Goal: Task Accomplishment & Management: Use online tool/utility

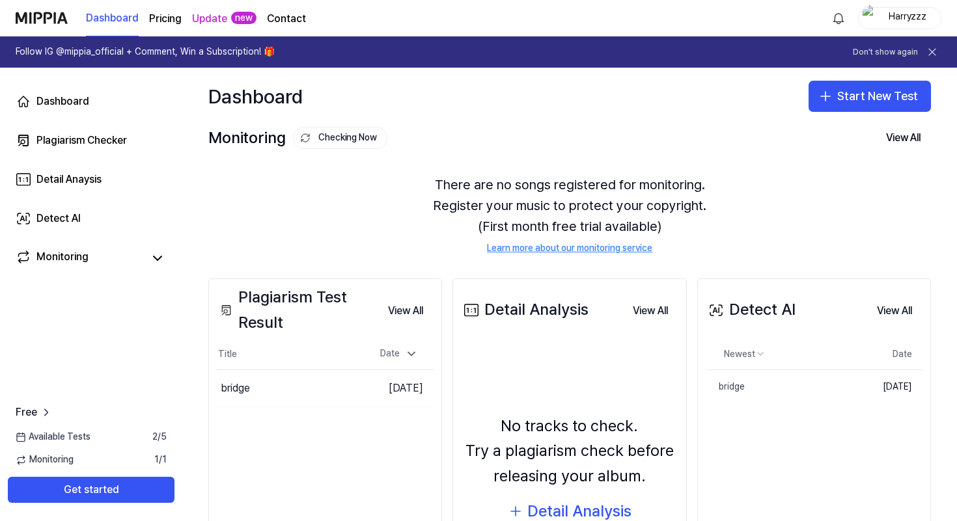
scroll to position [120, 0]
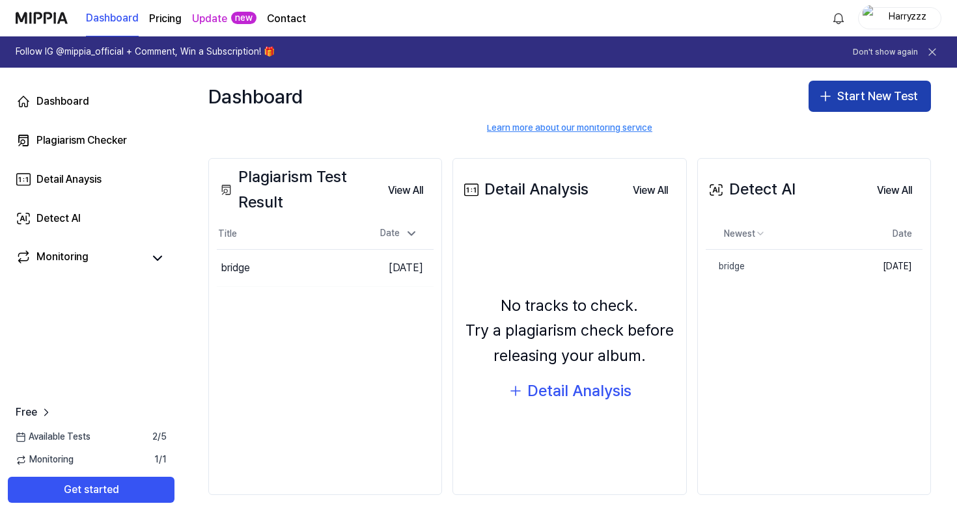
click at [825, 89] on icon "button" at bounding box center [826, 97] width 16 height 16
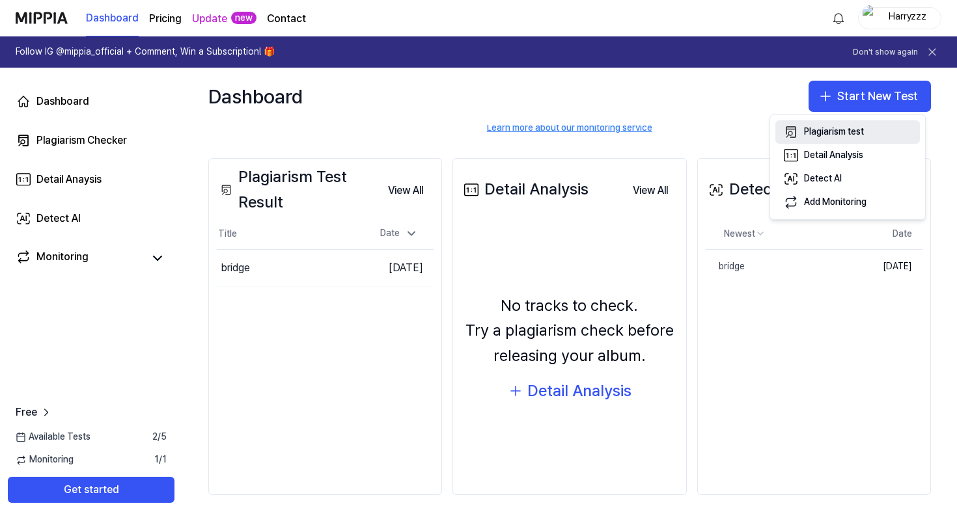
click at [833, 124] on button "Plagiarism test" at bounding box center [847, 131] width 145 height 23
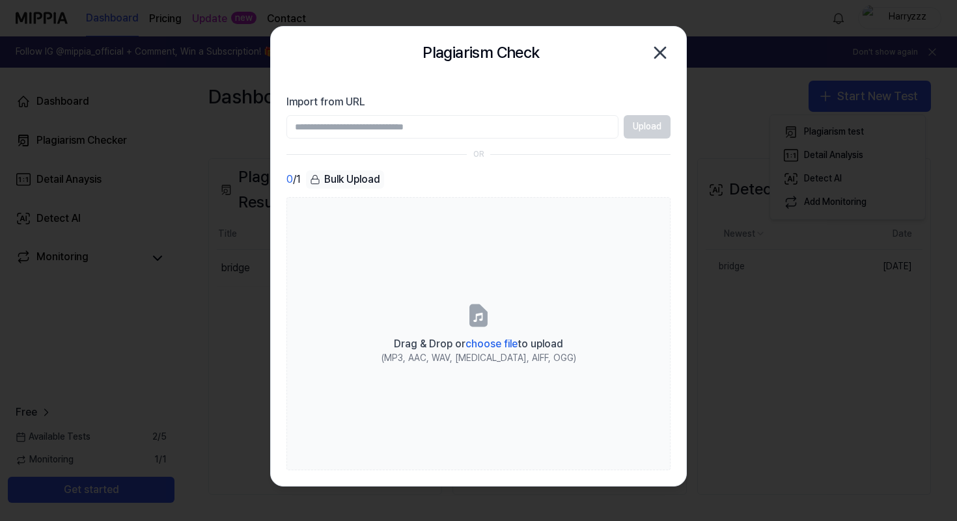
click at [654, 59] on icon "button" at bounding box center [660, 52] width 21 height 21
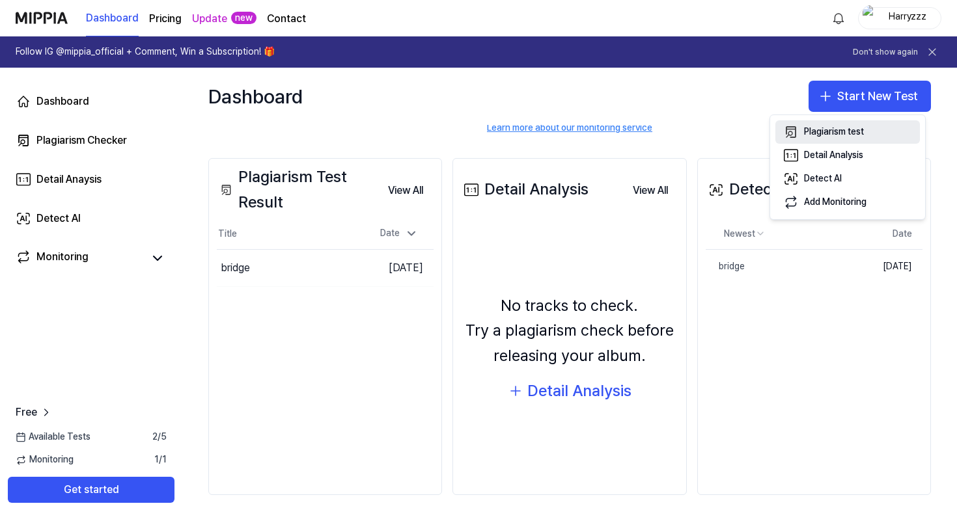
click at [859, 130] on div "Plagiarism test" at bounding box center [834, 132] width 60 height 13
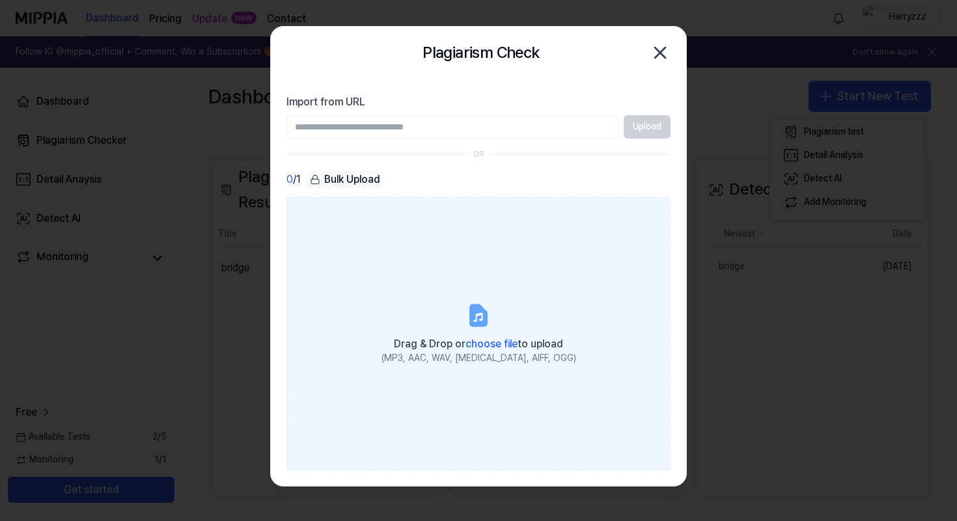
click at [468, 304] on icon at bounding box center [478, 316] width 26 height 26
click at [0, 0] on input "Drag & Drop or choose file to upload (MP3, AAC, WAV, [MEDICAL_DATA], AIFF, OGG)" at bounding box center [0, 0] width 0 height 0
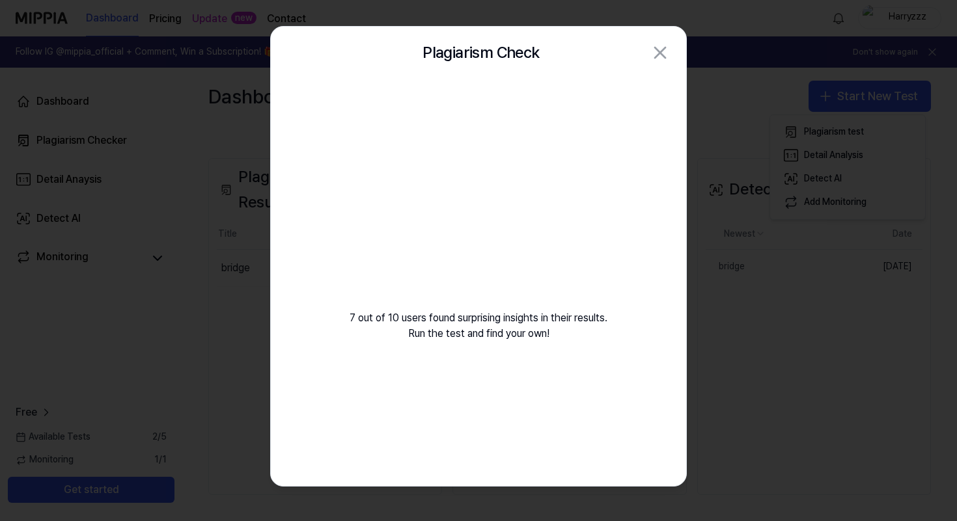
click at [541, 279] on video at bounding box center [478, 203] width 187 height 187
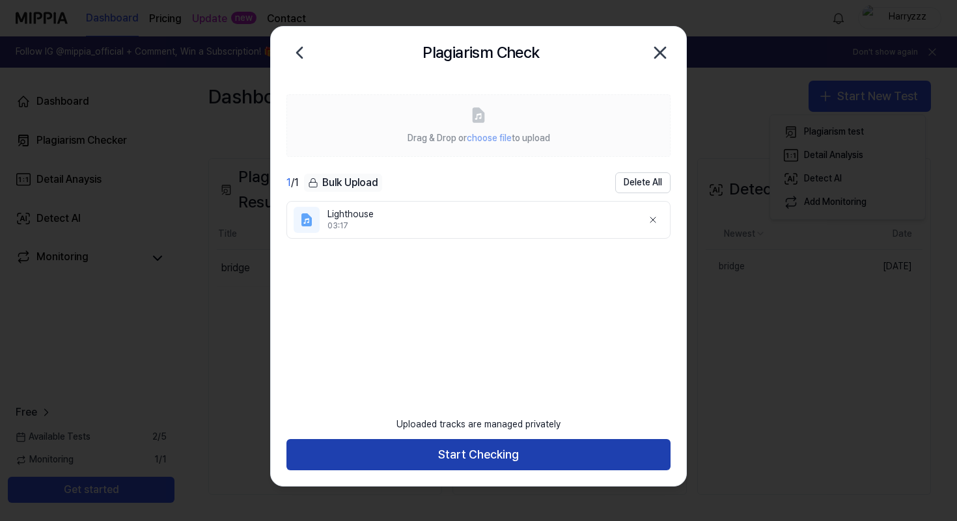
click at [524, 450] on button "Start Checking" at bounding box center [478, 454] width 384 height 31
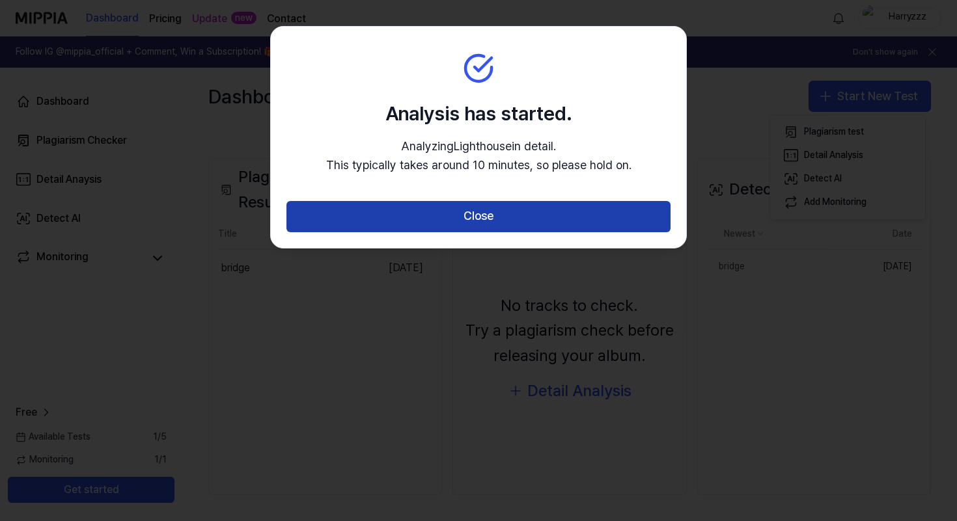
click at [449, 223] on button "Close" at bounding box center [478, 216] width 384 height 31
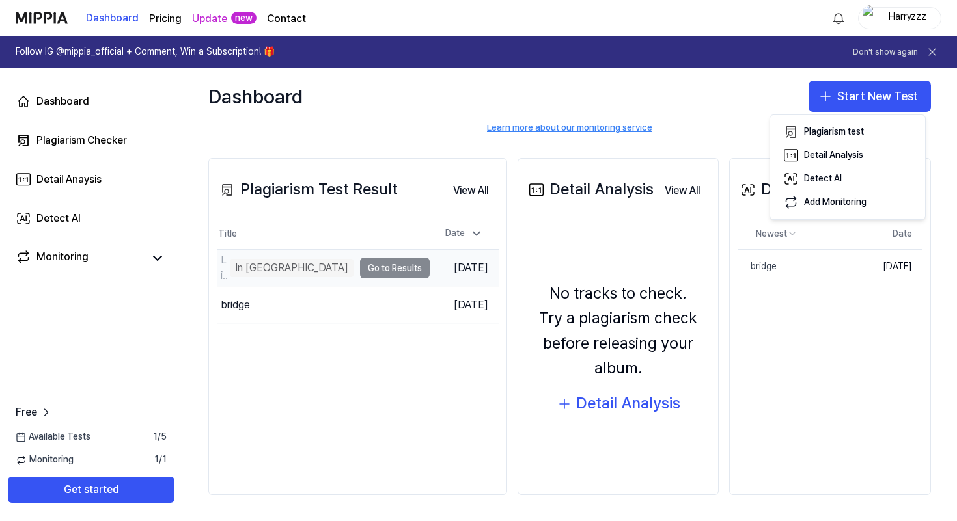
click at [314, 269] on td "Lighthouse In Queue Go to Results" at bounding box center [323, 268] width 213 height 36
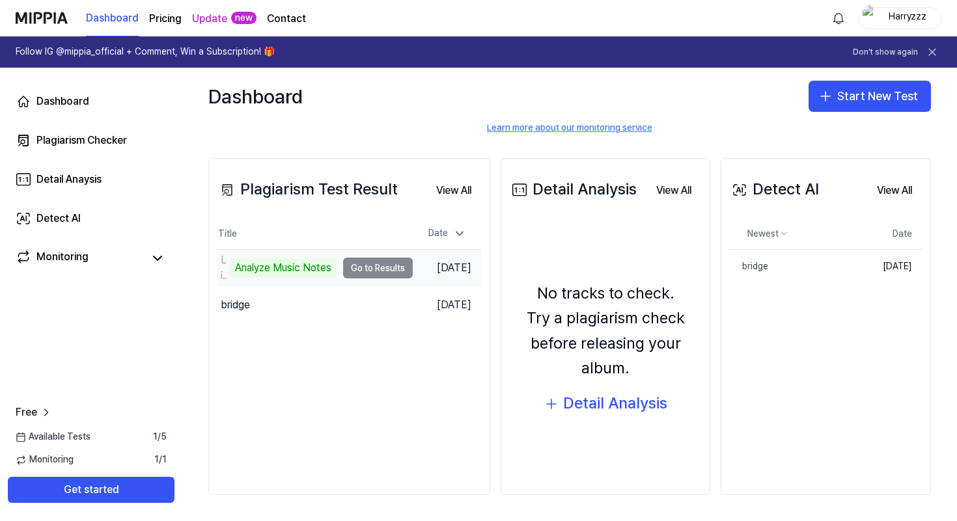
click at [376, 268] on td "Lighthouse Analyze Music Notes Go to Results" at bounding box center [315, 268] width 196 height 36
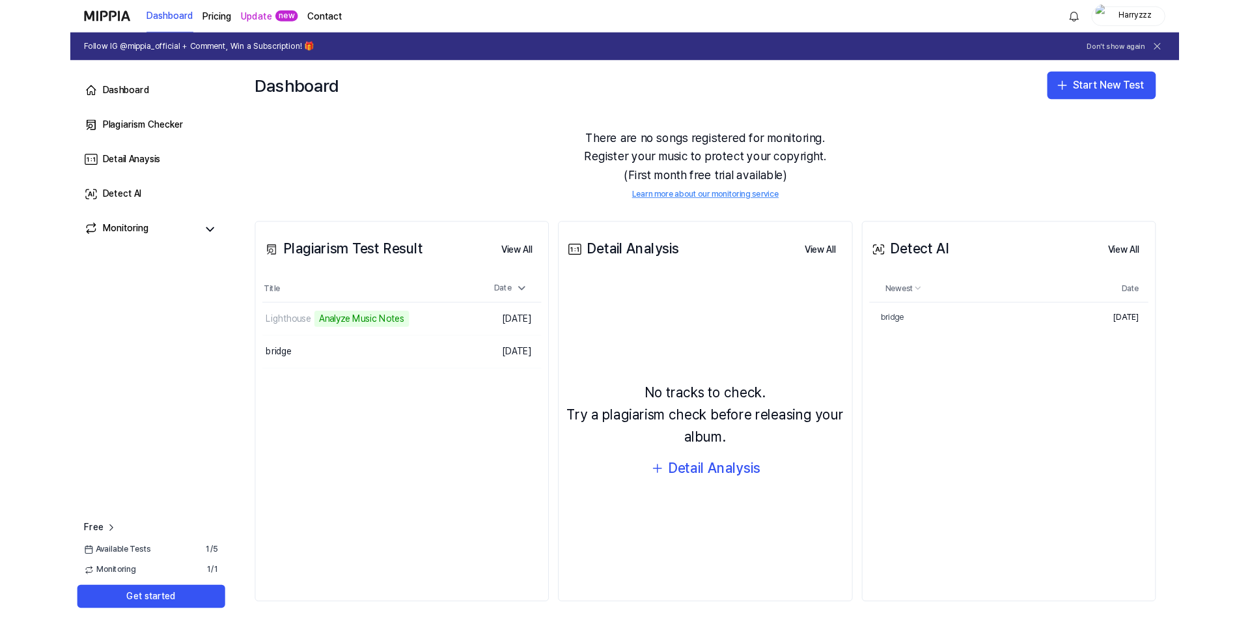
scroll to position [69, 0]
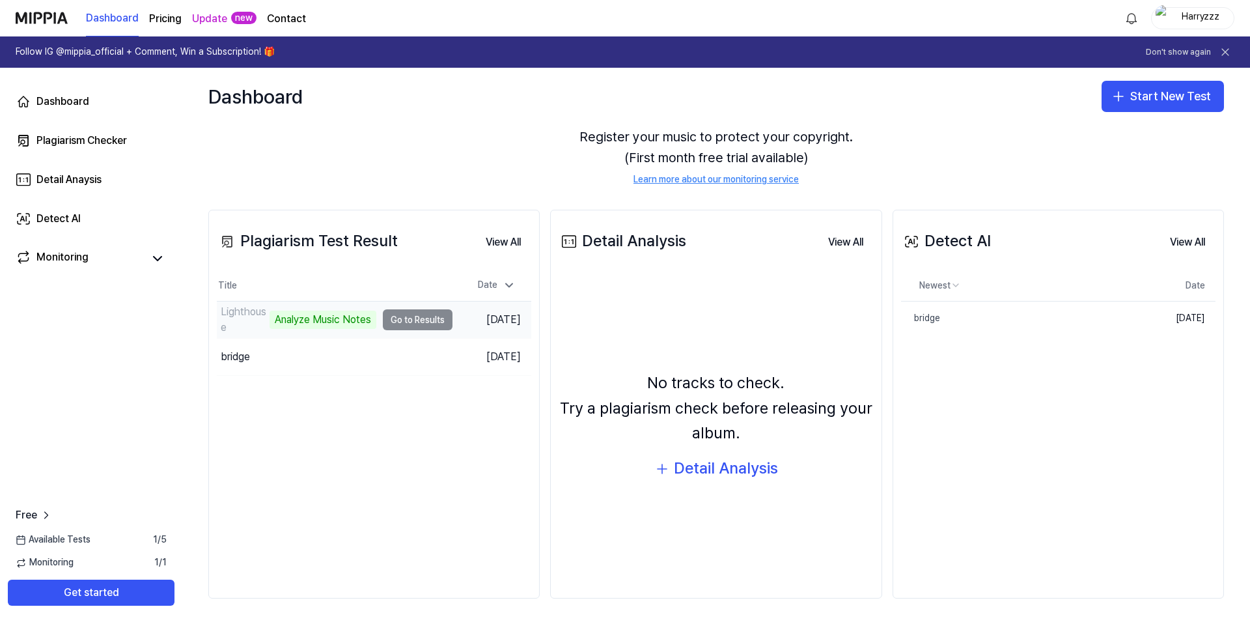
click at [381, 319] on td "Lighthouse Analyze Music Notes Go to Results" at bounding box center [335, 319] width 236 height 36
click at [402, 317] on td "Lighthouse 98% Go to Results" at bounding box center [335, 319] width 236 height 36
click at [402, 318] on td "Lighthouse 98% Go to Results" at bounding box center [335, 319] width 236 height 36
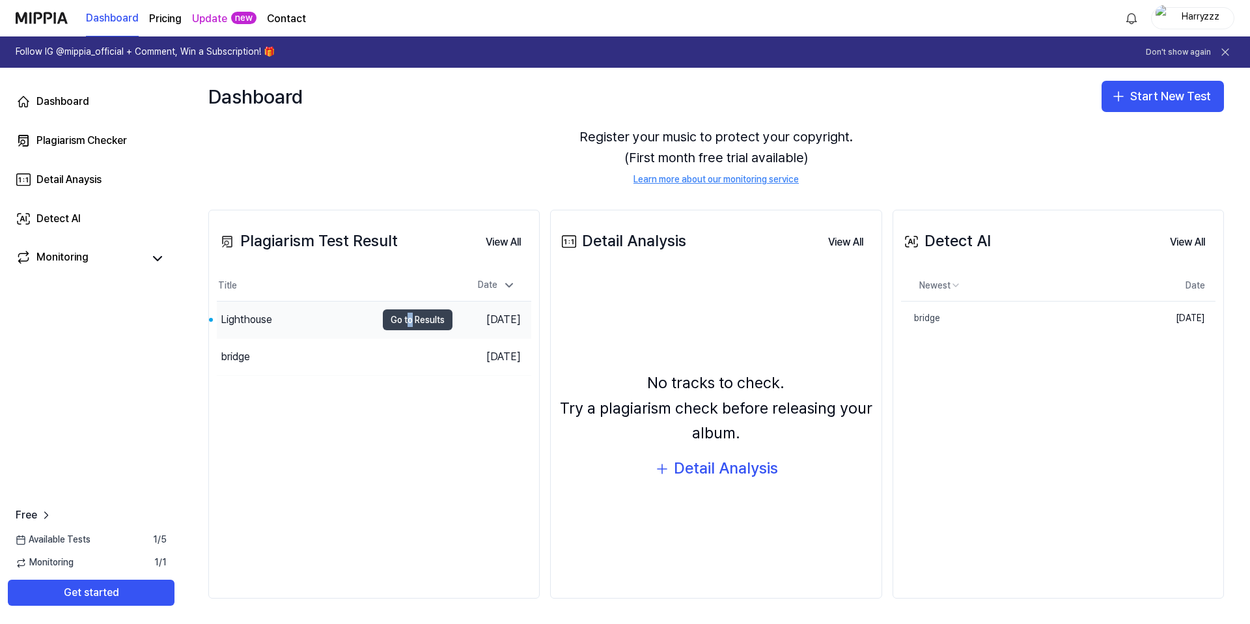
click at [408, 324] on button "Go to Results" at bounding box center [418, 319] width 70 height 21
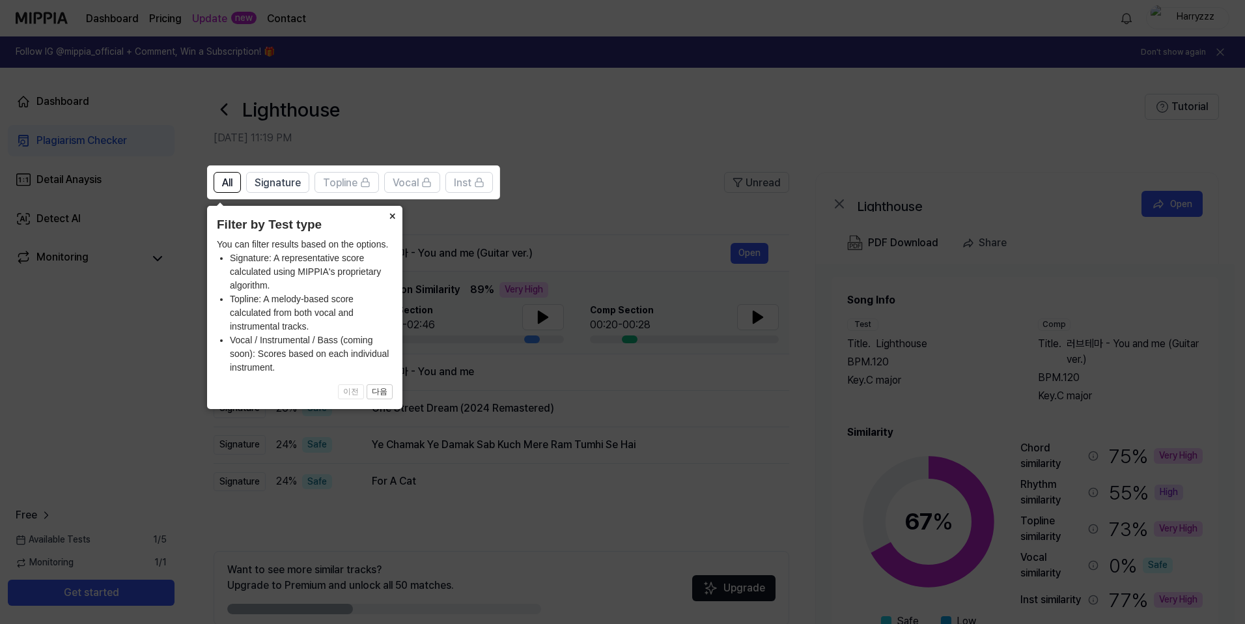
click at [394, 213] on button "×" at bounding box center [391, 215] width 21 height 18
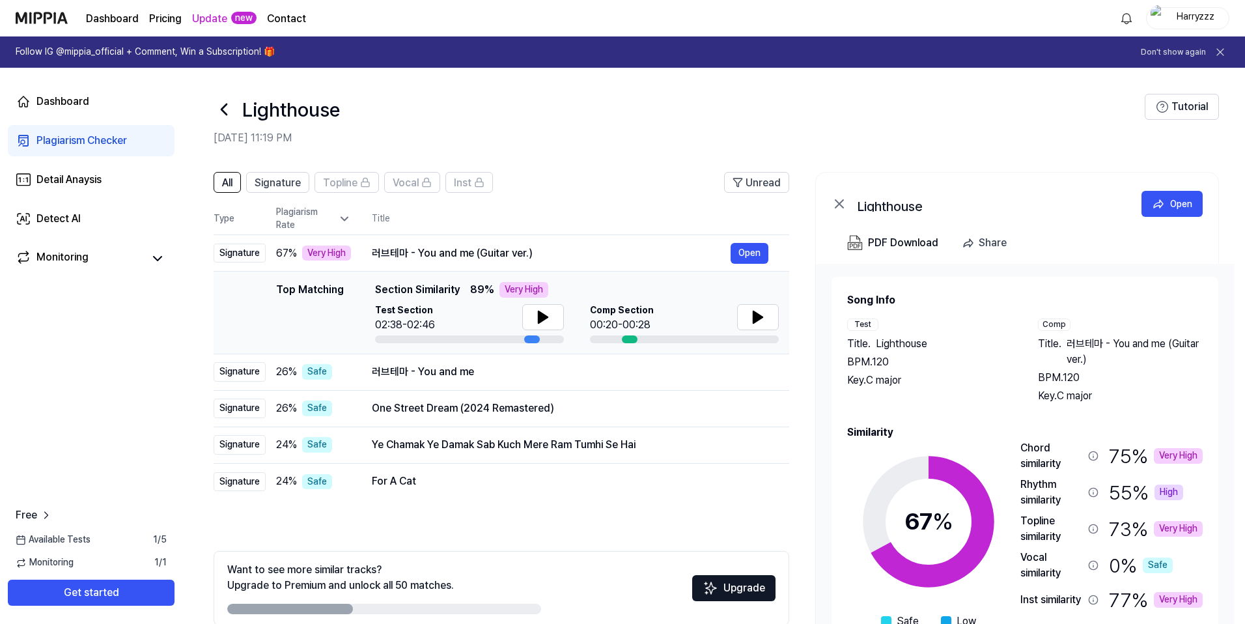
drag, startPoint x: 469, startPoint y: 286, endPoint x: 481, endPoint y: 292, distance: 13.4
click at [481, 292] on span "89 %" at bounding box center [482, 290] width 24 height 16
click at [751, 255] on button "Open" at bounding box center [749, 253] width 38 height 21
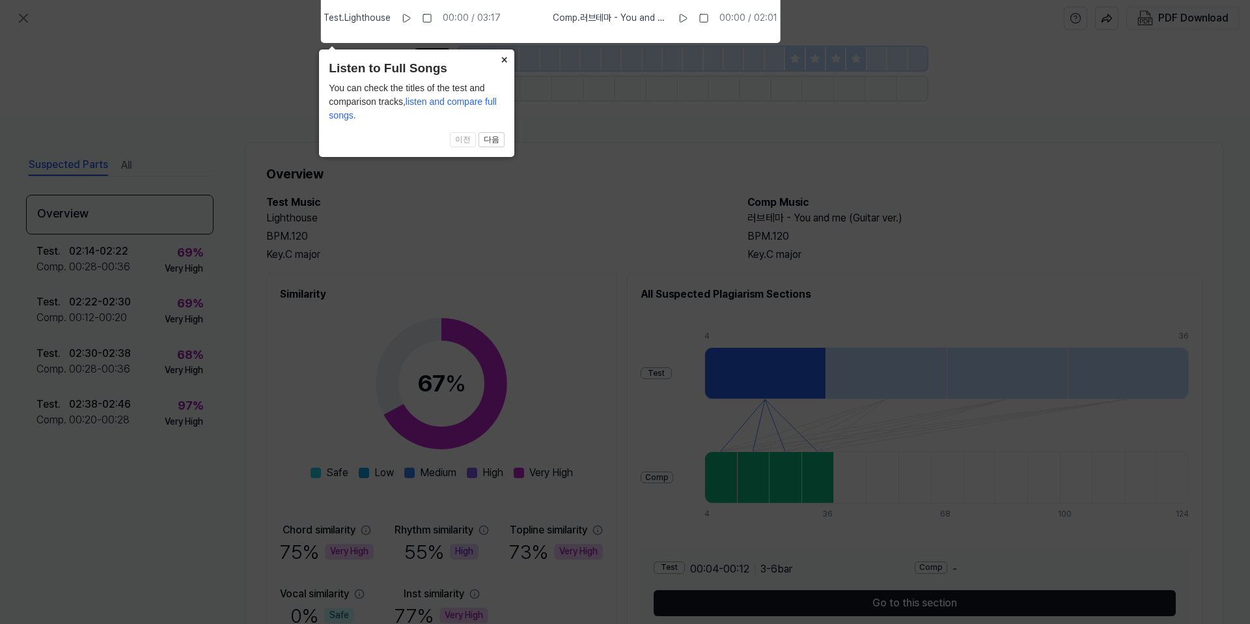
click at [501, 57] on button "×" at bounding box center [503, 58] width 21 height 18
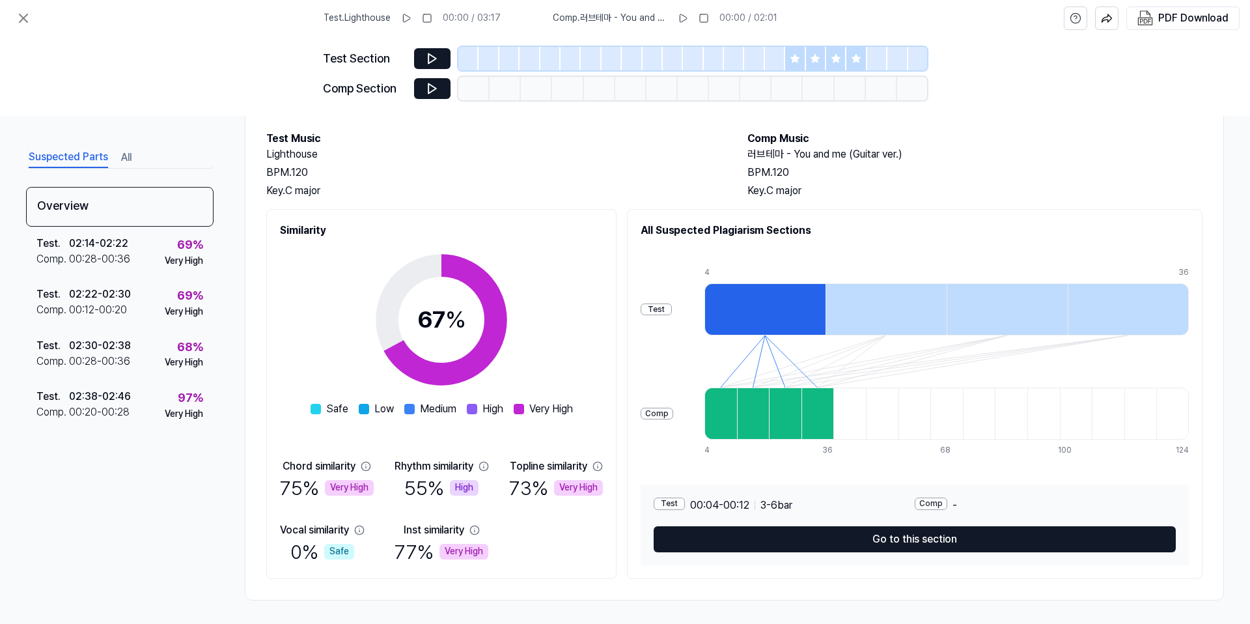
scroll to position [66, 0]
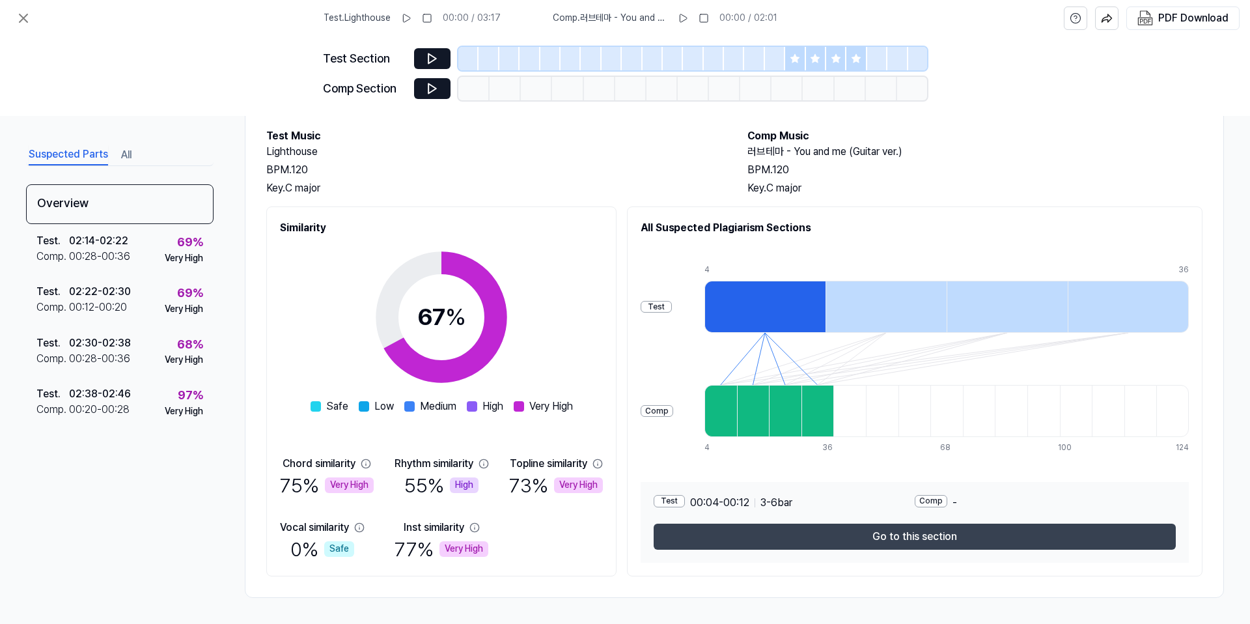
click at [698, 521] on button "Go to this section" at bounding box center [915, 536] width 522 height 26
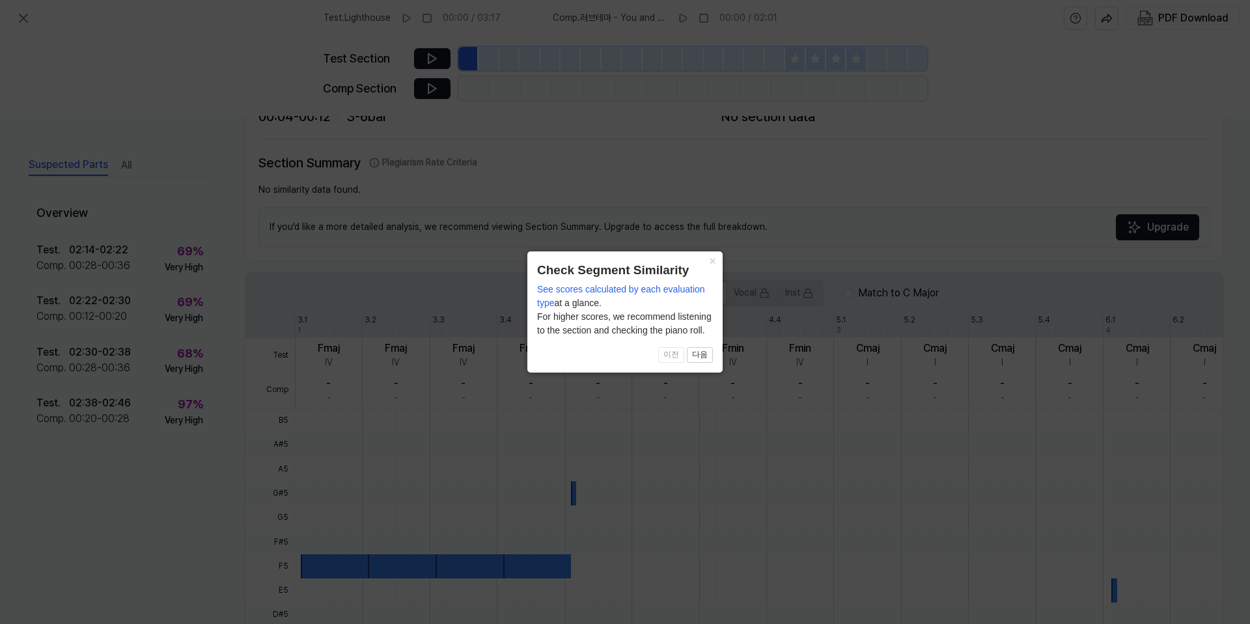
scroll to position [242, 0]
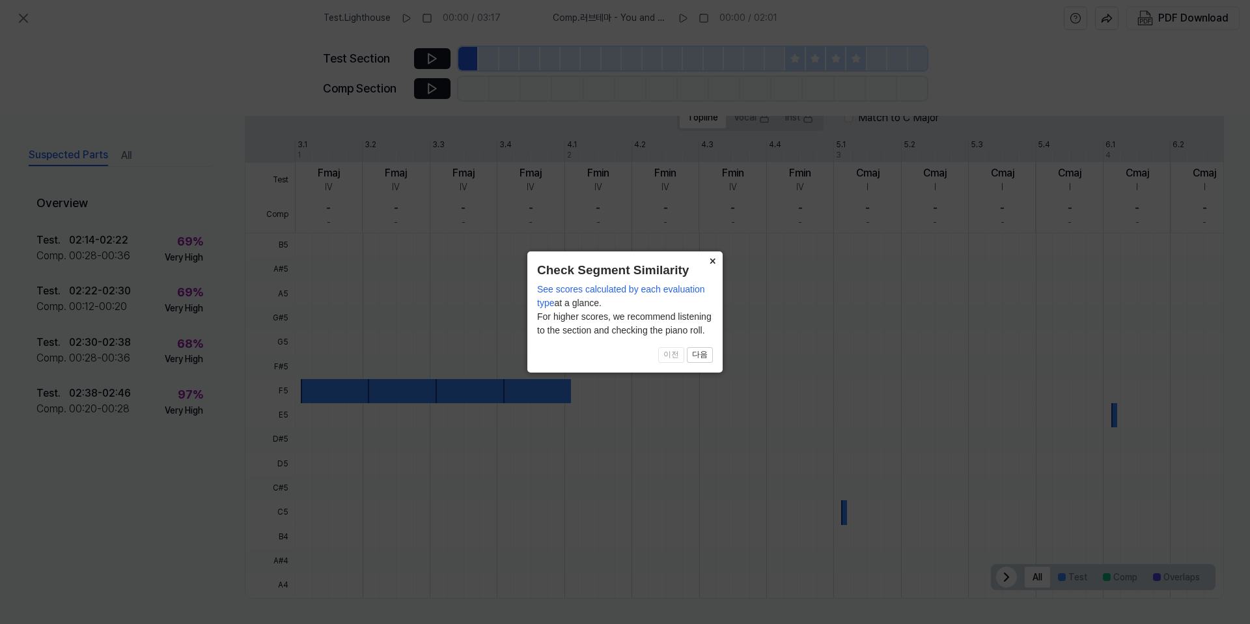
click at [716, 258] on button "×" at bounding box center [712, 260] width 21 height 18
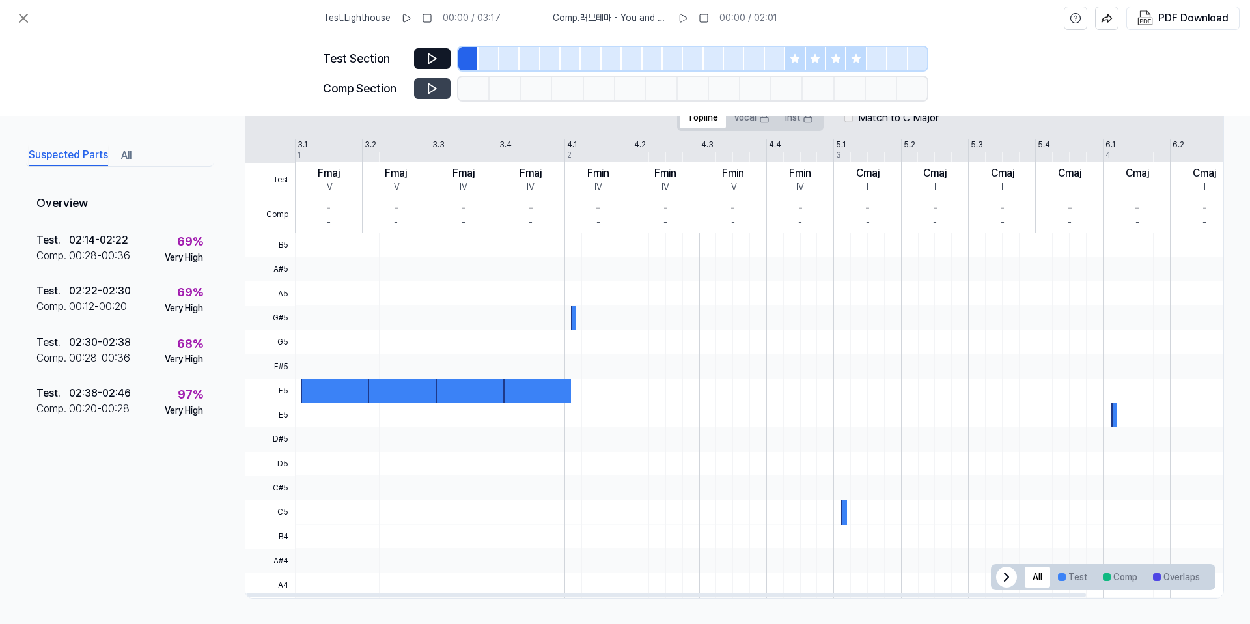
click at [428, 90] on icon at bounding box center [432, 89] width 8 height 10
click at [430, 91] on icon at bounding box center [432, 88] width 13 height 13
click at [437, 55] on icon at bounding box center [432, 58] width 13 height 13
click at [435, 55] on icon at bounding box center [435, 58] width 2 height 8
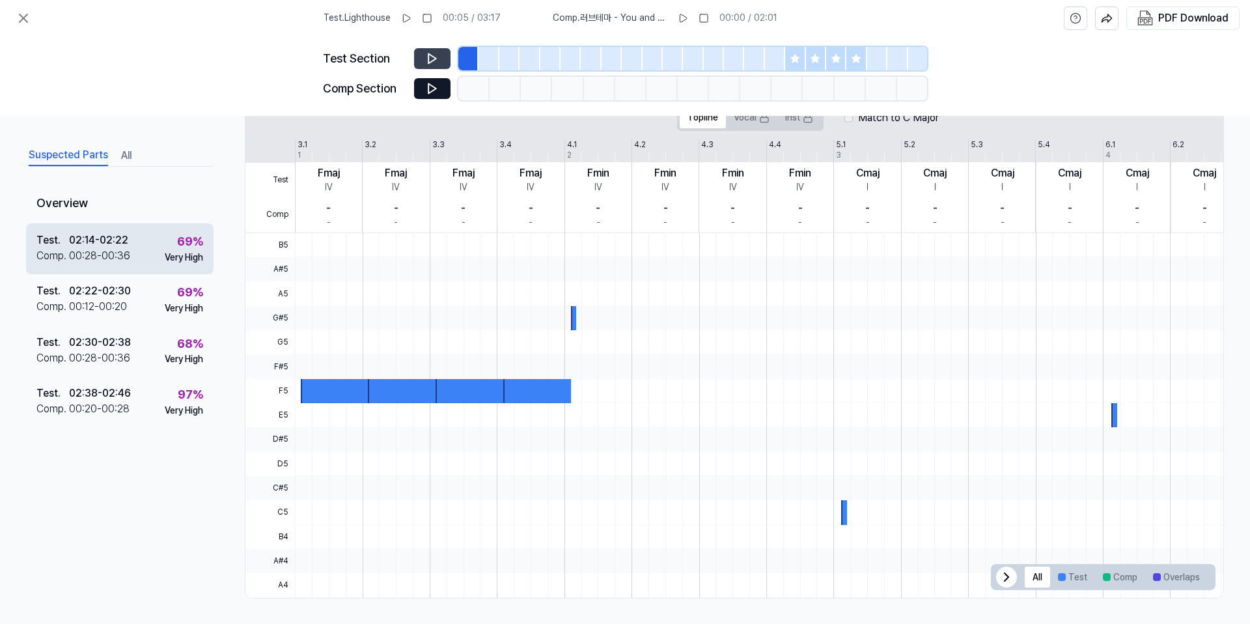
click at [131, 246] on div "Test . 02:14 - 02:22 Comp . 00:28 - 00:36 69 % Very High" at bounding box center [119, 248] width 187 height 51
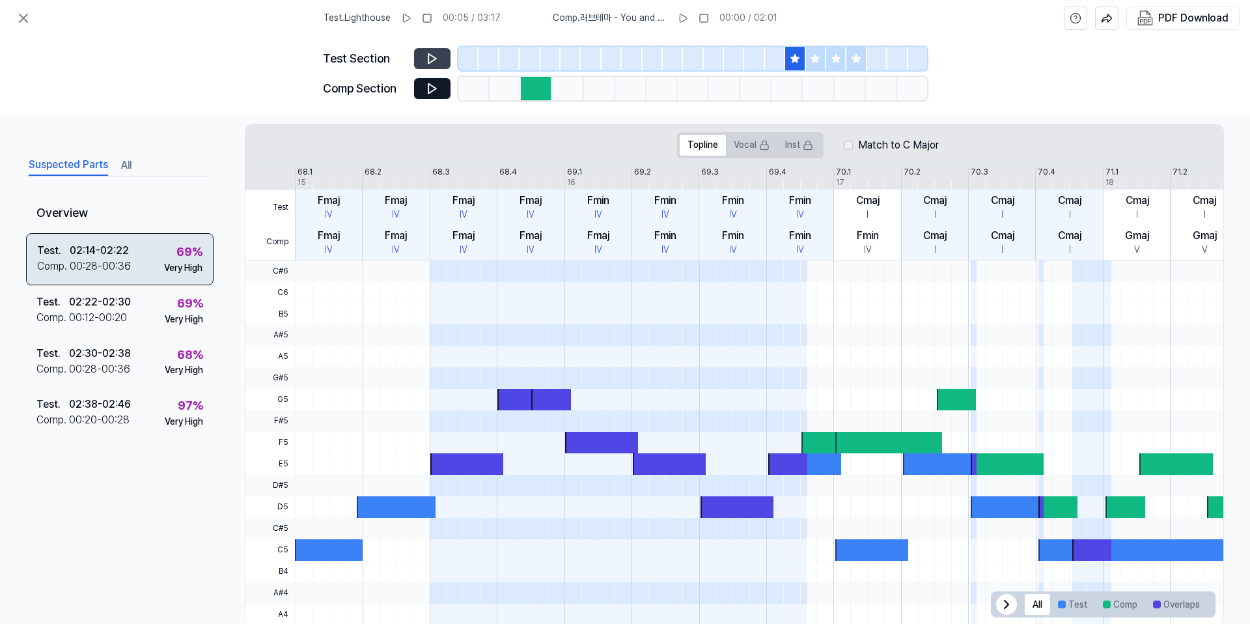
scroll to position [269, 0]
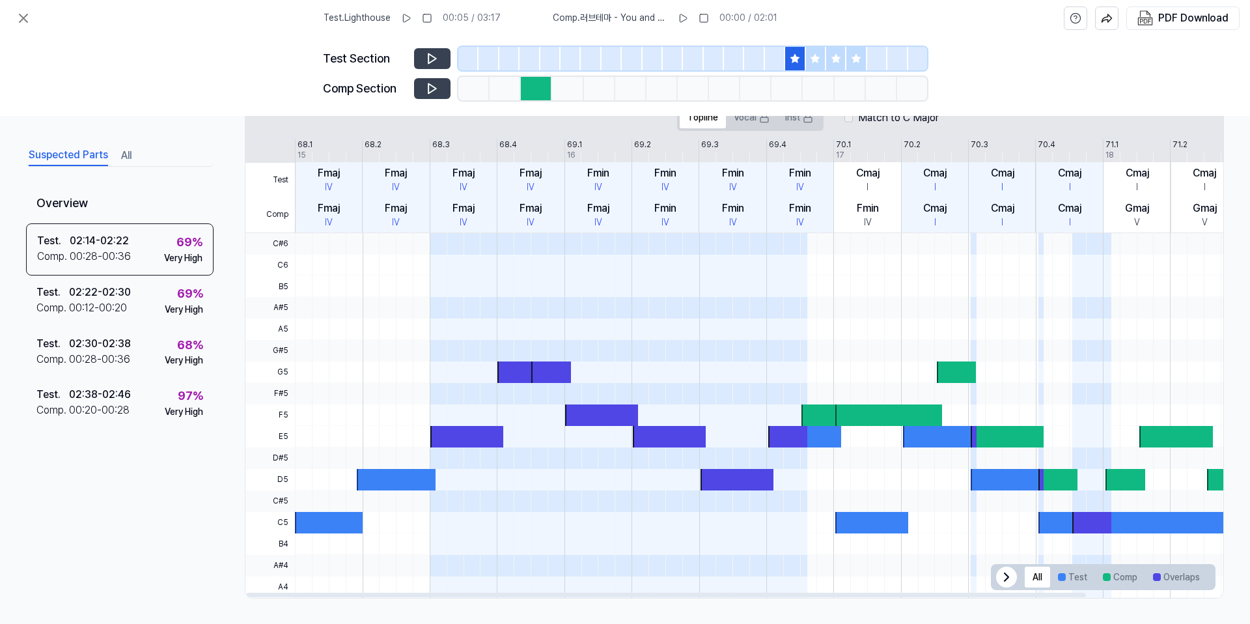
click at [432, 89] on icon at bounding box center [432, 88] width 13 height 13
click at [434, 88] on icon at bounding box center [432, 88] width 13 height 13
drag, startPoint x: 434, startPoint y: 88, endPoint x: 433, endPoint y: 78, distance: 9.8
click at [434, 88] on icon at bounding box center [435, 88] width 2 height 8
click at [431, 66] on button at bounding box center [432, 58] width 36 height 21
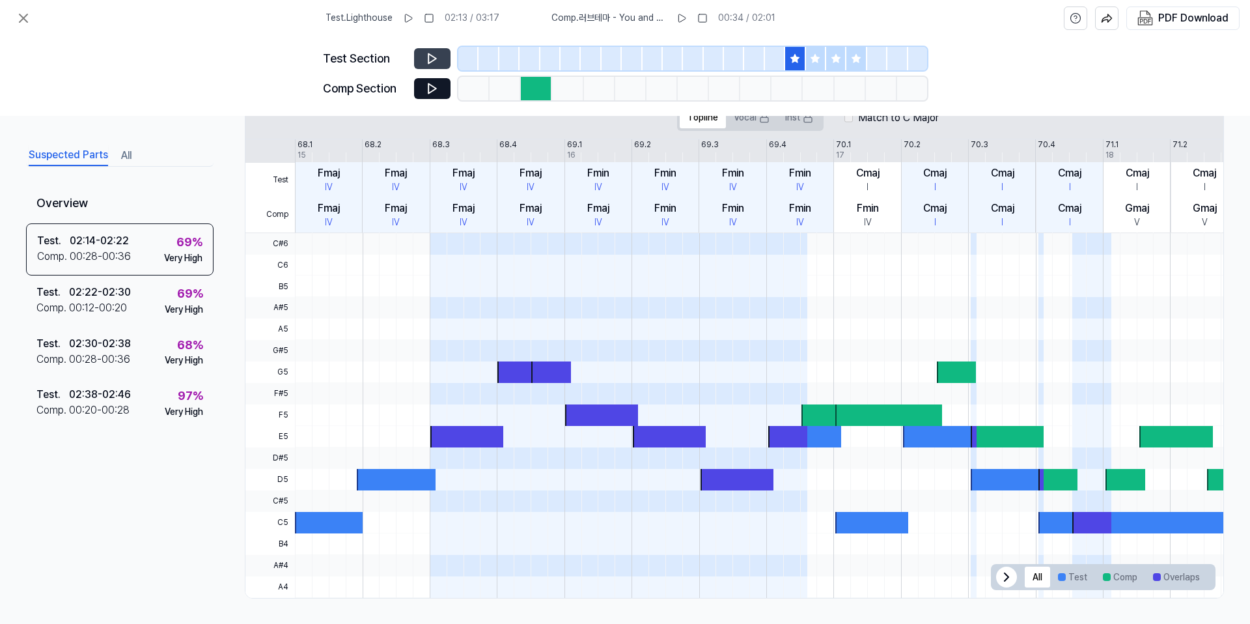
click at [431, 61] on icon at bounding box center [432, 59] width 8 height 10
click at [431, 61] on icon at bounding box center [430, 58] width 2 height 8
click at [433, 83] on icon at bounding box center [432, 88] width 13 height 13
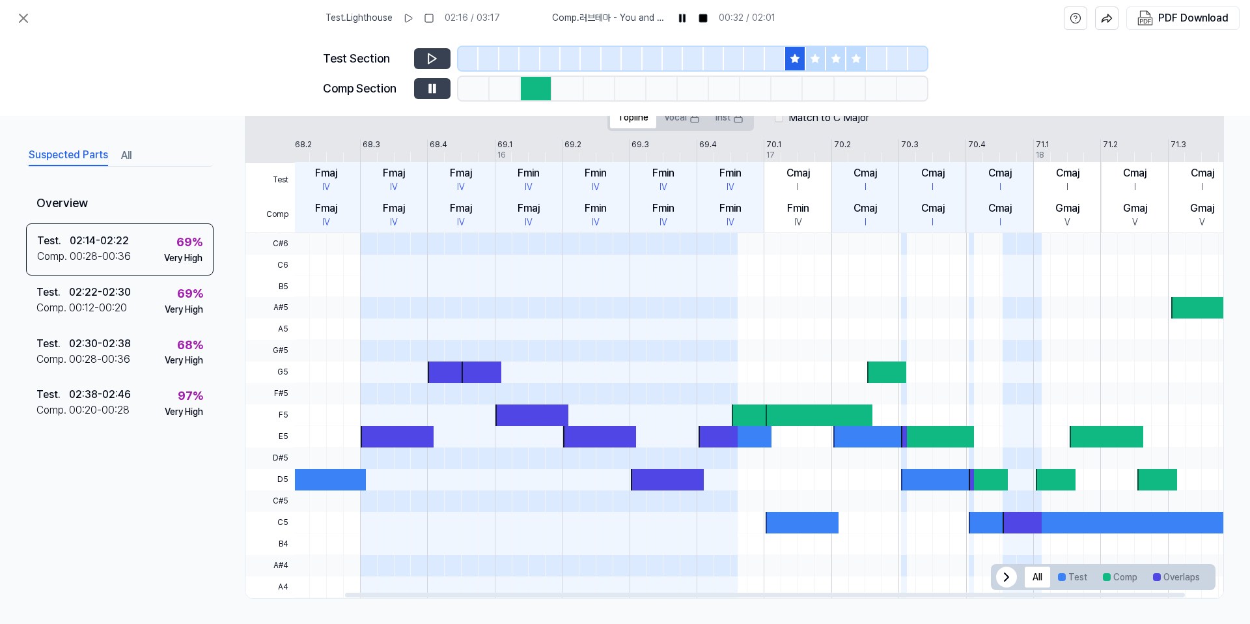
scroll to position [0, 152]
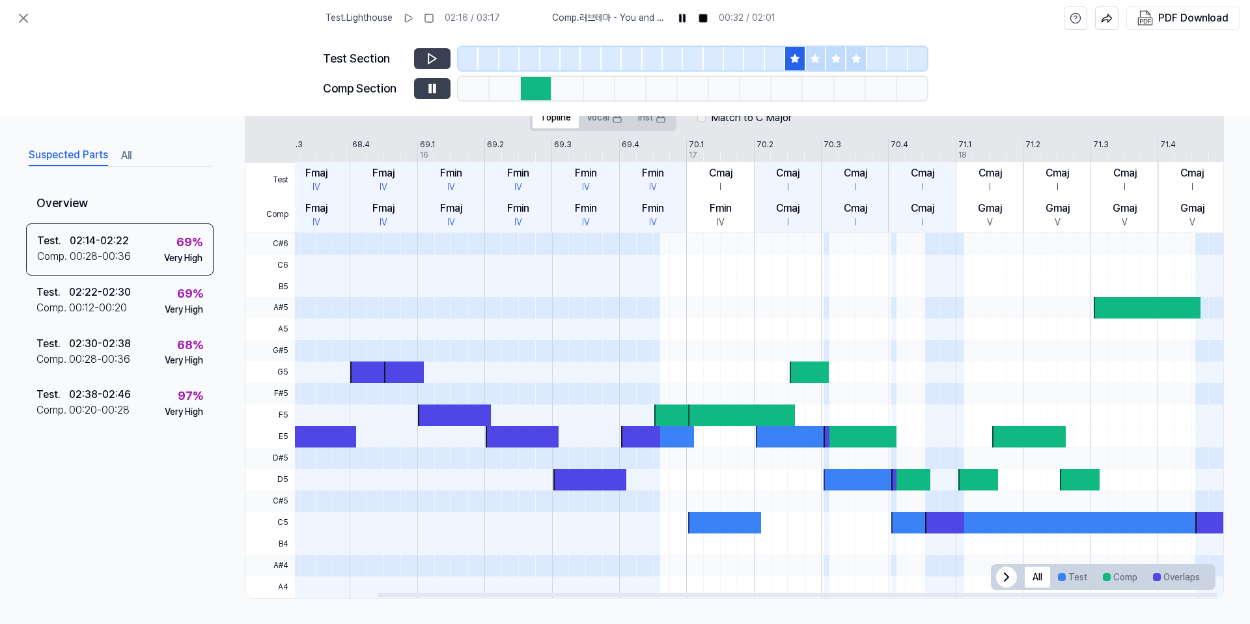
drag, startPoint x: 777, startPoint y: 366, endPoint x: 402, endPoint y: 309, distance: 379.4
click at [402, 309] on div at bounding box center [685, 415] width 1075 height 365
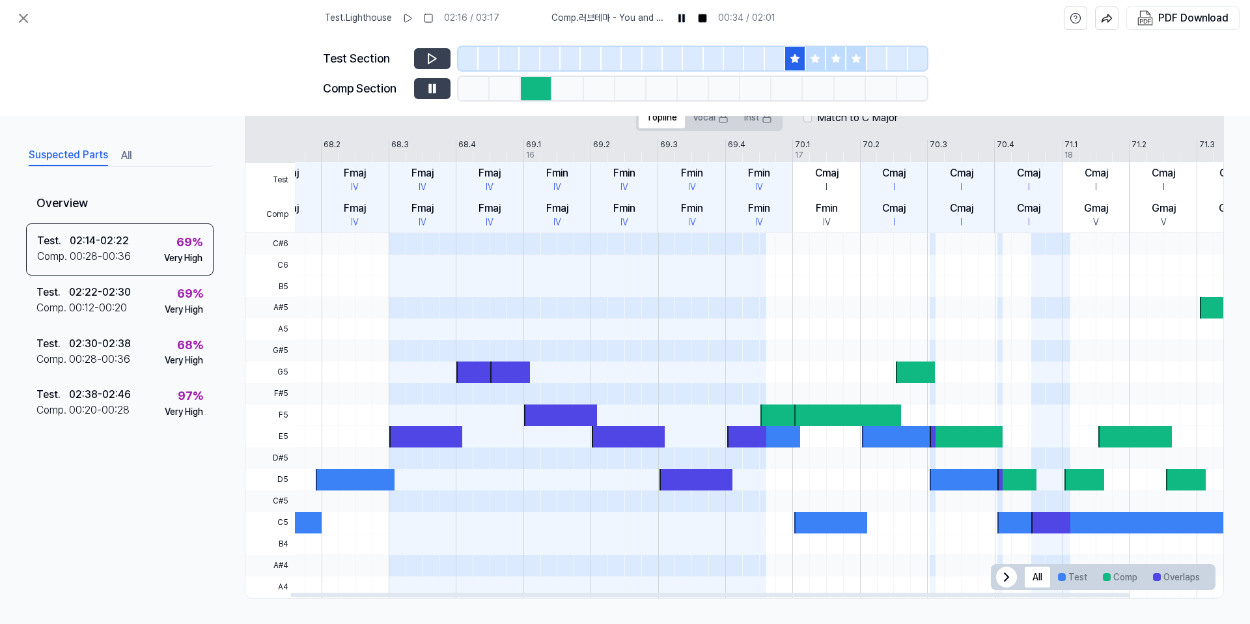
scroll to position [0, 0]
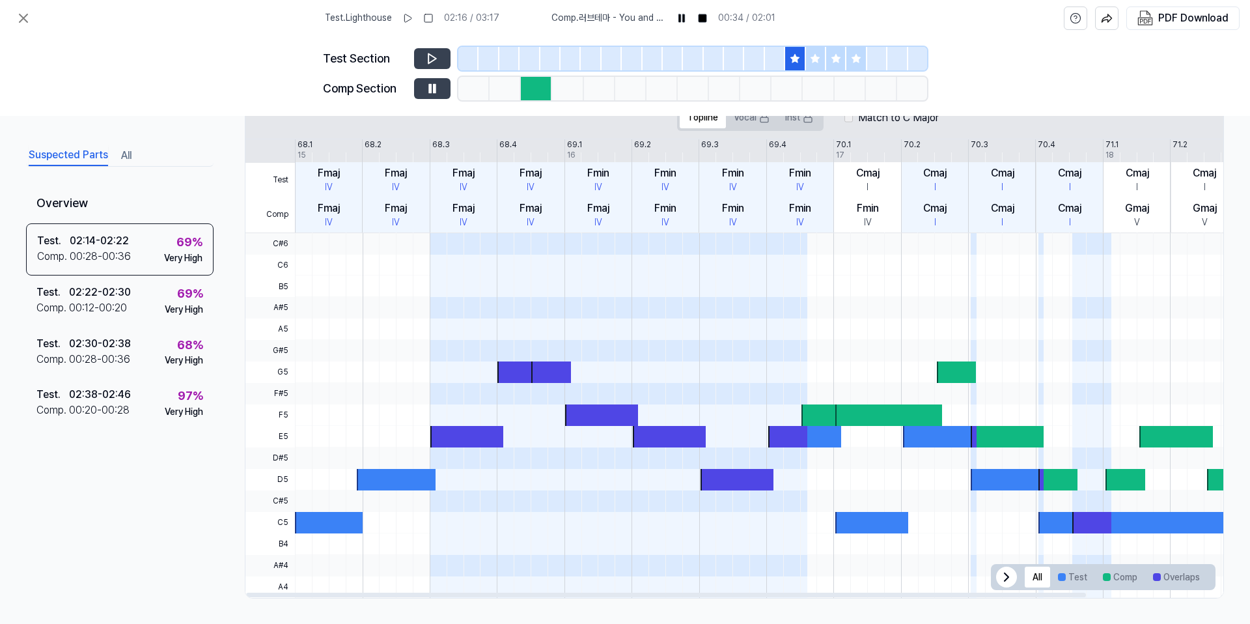
drag, startPoint x: 452, startPoint y: 307, endPoint x: 667, endPoint y: 312, distance: 215.5
click at [667, 312] on div at bounding box center [832, 415] width 1075 height 365
click at [619, 419] on div at bounding box center [601, 414] width 73 height 21
click at [660, 449] on span at bounding box center [669, 457] width 73 height 21
click at [809, 503] on div at bounding box center [832, 500] width 1075 height 21
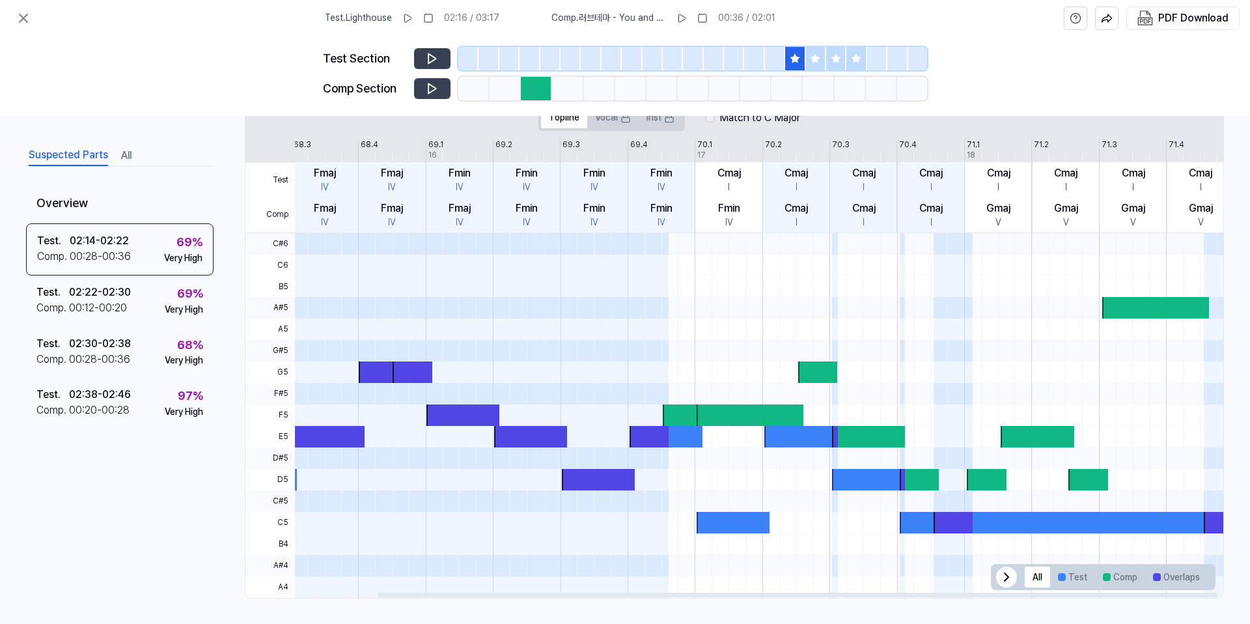
scroll to position [0, 152]
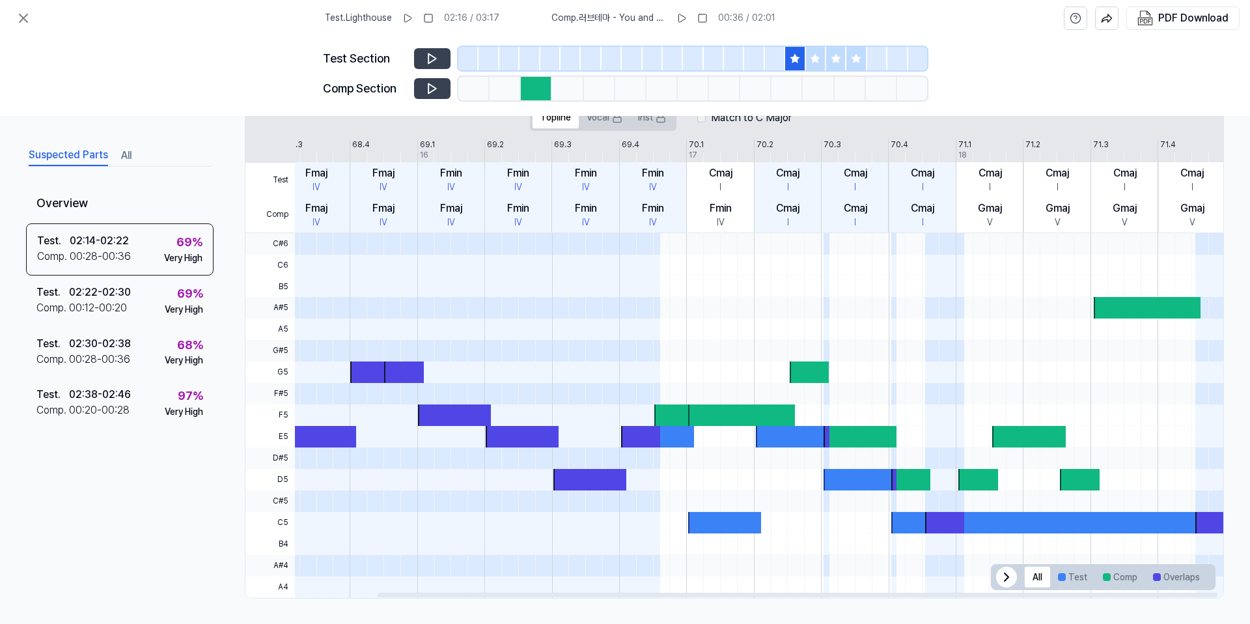
drag, startPoint x: 744, startPoint y: 503, endPoint x: 456, endPoint y: 529, distance: 288.9
click at [456, 521] on div at bounding box center [685, 415] width 1075 height 365
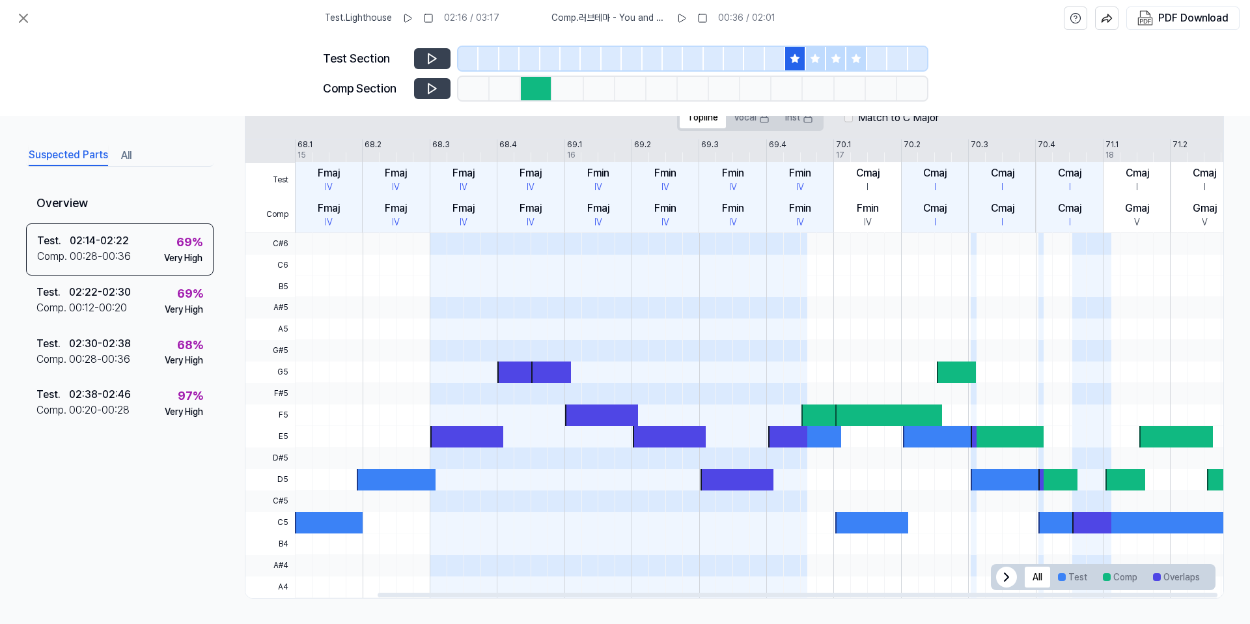
drag, startPoint x: 1034, startPoint y: 459, endPoint x: 1088, endPoint y: 454, distance: 54.3
click at [956, 454] on div at bounding box center [832, 415] width 1075 height 365
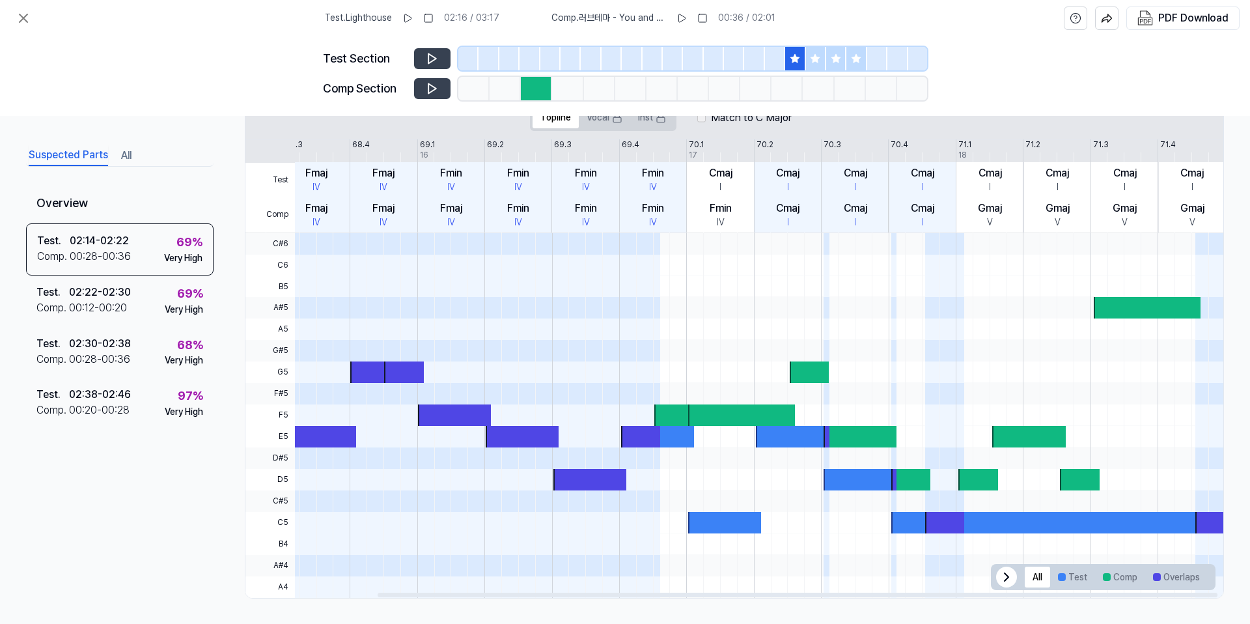
drag, startPoint x: 531, startPoint y: 480, endPoint x: 389, endPoint y: 500, distance: 142.6
click at [389, 500] on div at bounding box center [685, 415] width 1075 height 365
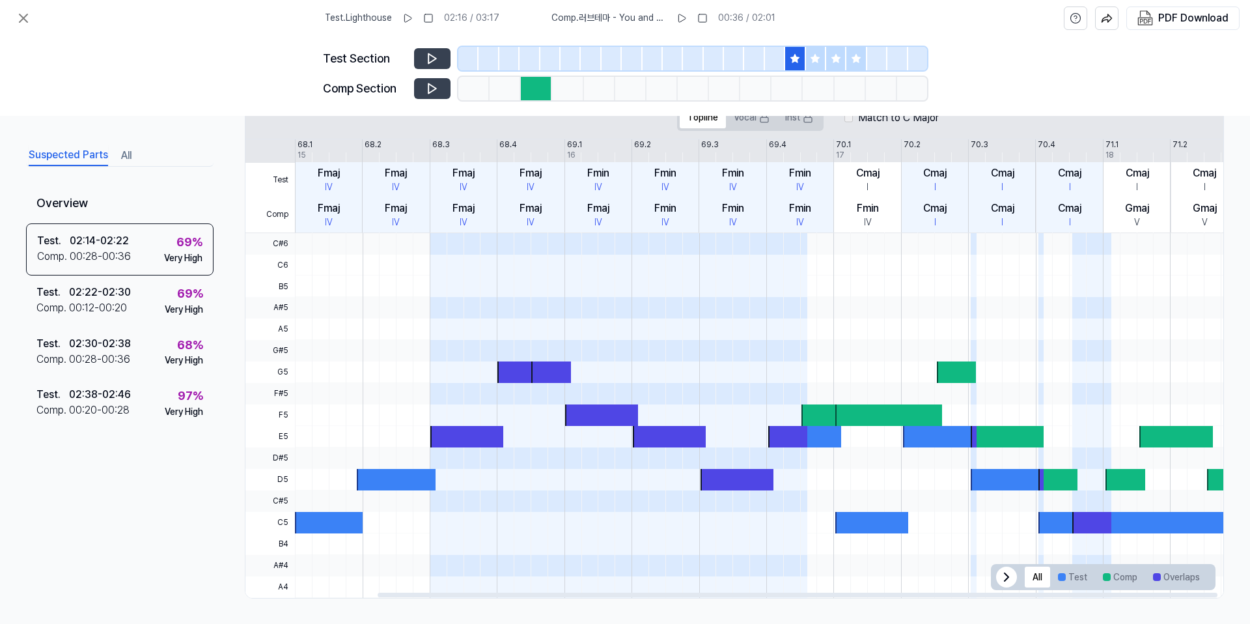
drag, startPoint x: 666, startPoint y: 484, endPoint x: 948, endPoint y: 455, distance: 284.0
click at [943, 456] on div at bounding box center [832, 415] width 1075 height 365
click at [817, 61] on icon at bounding box center [815, 58] width 8 height 8
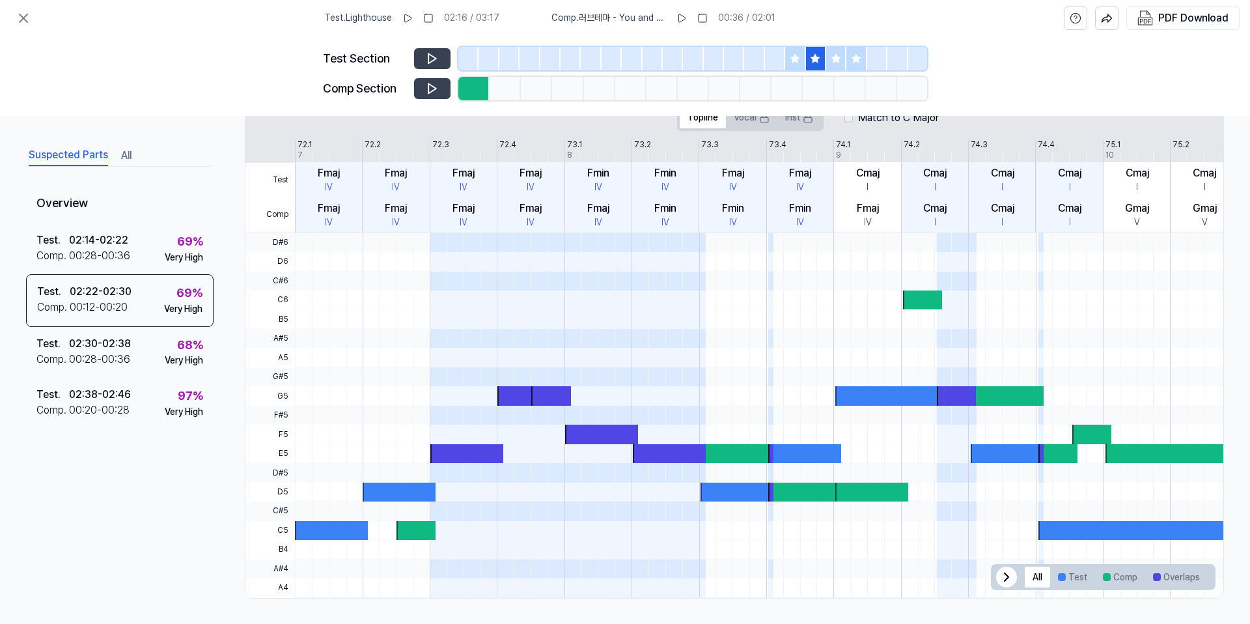
click at [427, 85] on icon at bounding box center [432, 88] width 13 height 13
click at [438, 52] on icon at bounding box center [432, 58] width 13 height 13
drag, startPoint x: 439, startPoint y: 54, endPoint x: 601, endPoint y: 55, distance: 162.1
click at [439, 54] on button at bounding box center [432, 58] width 36 height 21
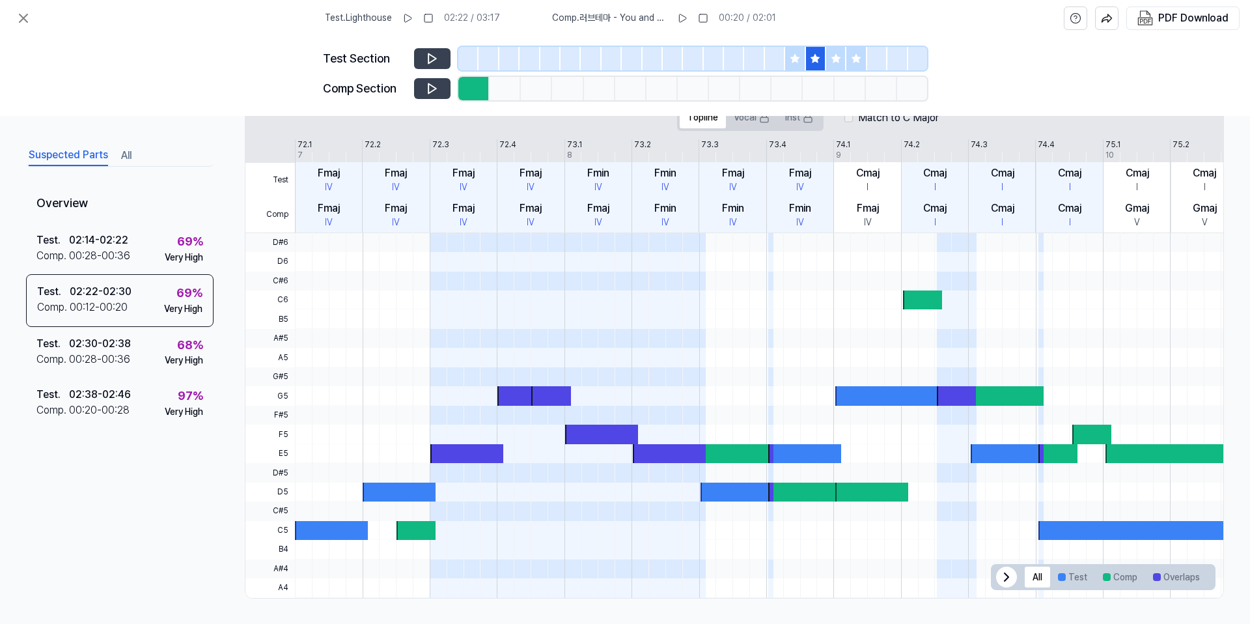
click at [835, 55] on icon at bounding box center [835, 58] width 8 height 8
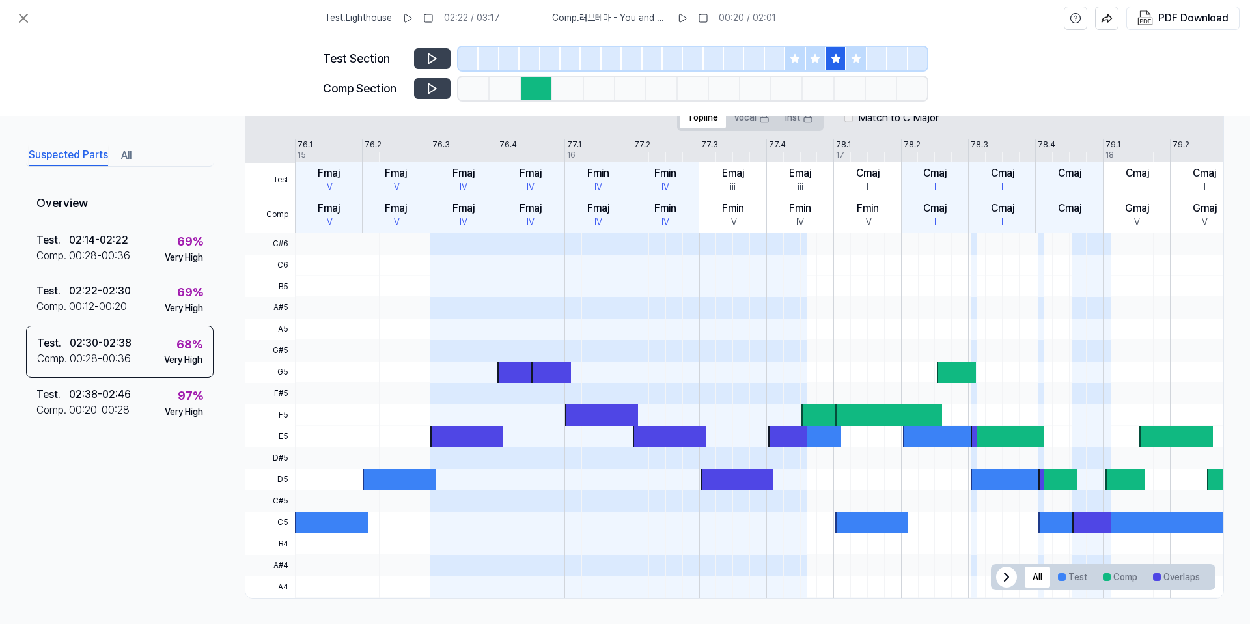
click at [443, 55] on button at bounding box center [432, 58] width 36 height 21
click at [440, 57] on button at bounding box center [432, 58] width 36 height 21
click at [851, 62] on icon at bounding box center [856, 58] width 10 height 10
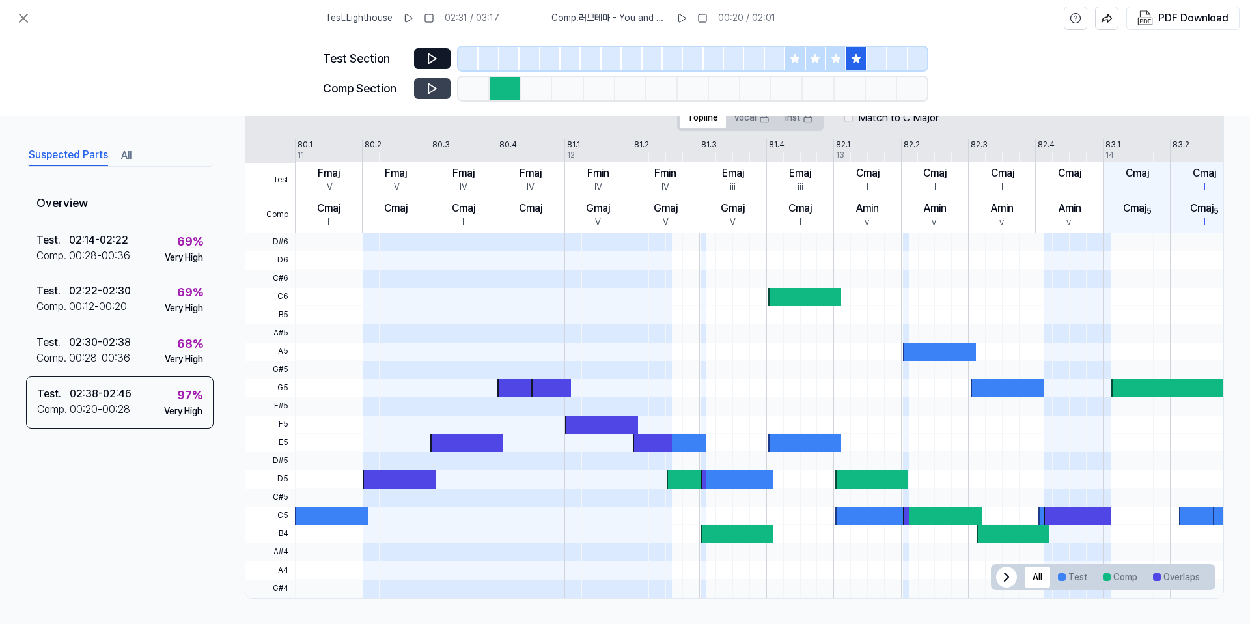
click at [432, 89] on icon at bounding box center [432, 88] width 13 height 13
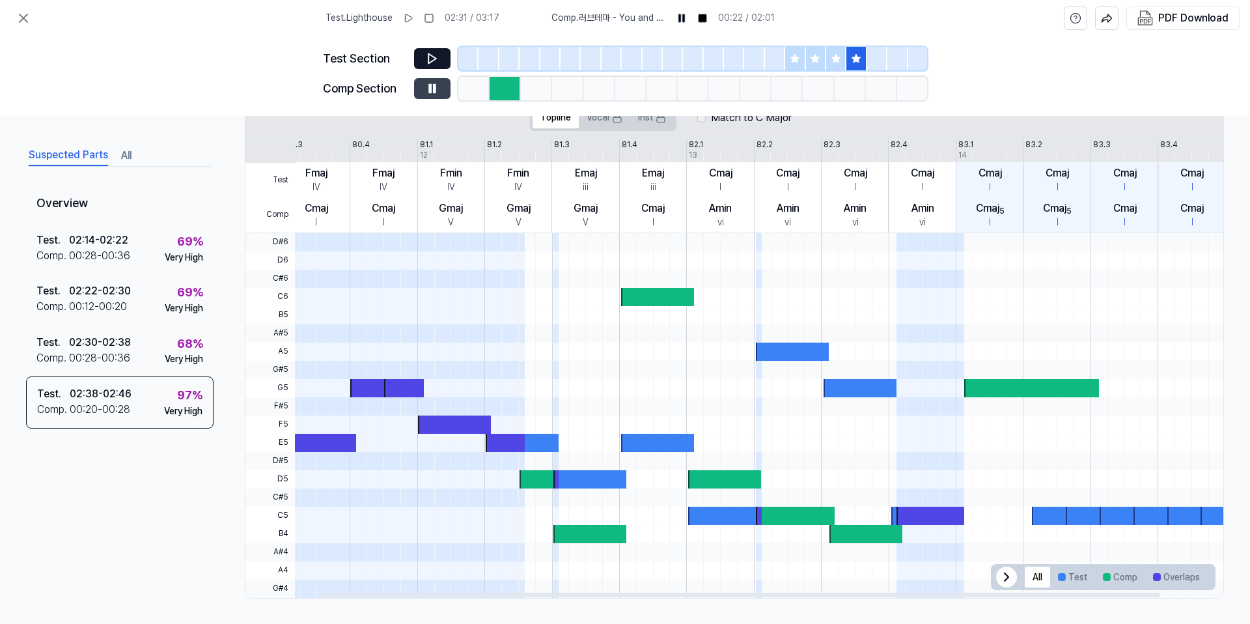
drag, startPoint x: 781, startPoint y: 503, endPoint x: 600, endPoint y: 502, distance: 181.0
click at [599, 503] on div at bounding box center [685, 415] width 1075 height 365
drag, startPoint x: 534, startPoint y: 507, endPoint x: 507, endPoint y: 508, distance: 26.7
click at [507, 508] on div at bounding box center [685, 415] width 1075 height 365
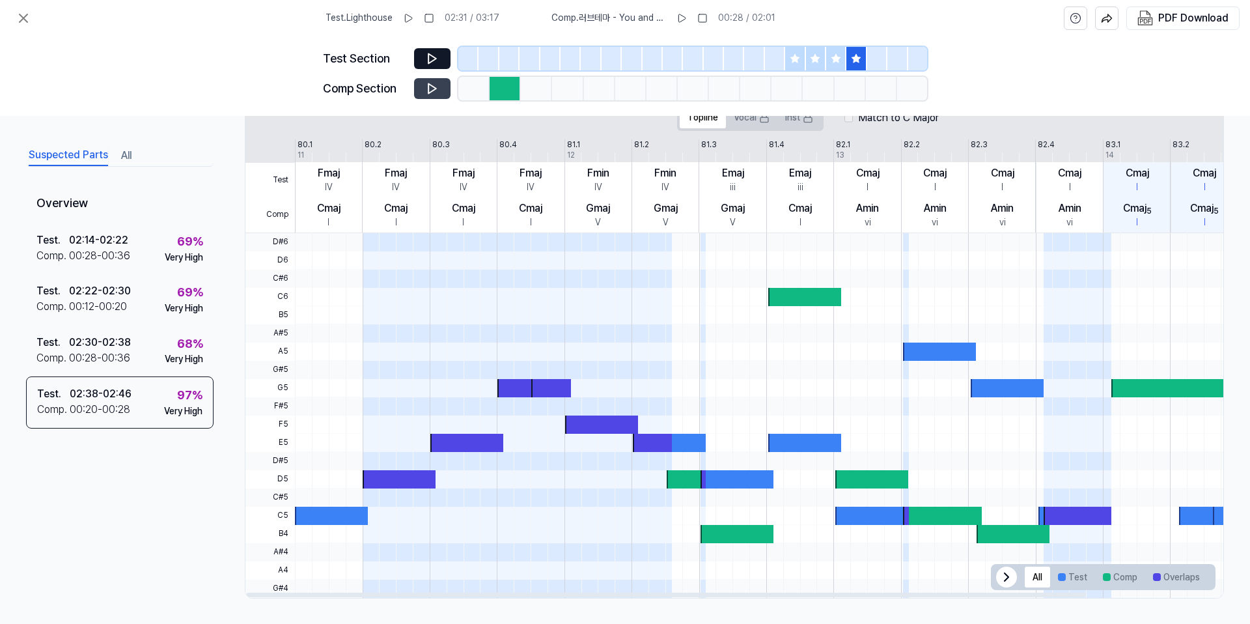
drag, startPoint x: 529, startPoint y: 408, endPoint x: 867, endPoint y: 381, distance: 339.0
click at [867, 381] on div at bounding box center [832, 415] width 1075 height 365
click at [439, 64] on button at bounding box center [432, 58] width 36 height 21
click at [434, 55] on icon at bounding box center [432, 58] width 13 height 13
click at [434, 59] on icon at bounding box center [435, 58] width 2 height 8
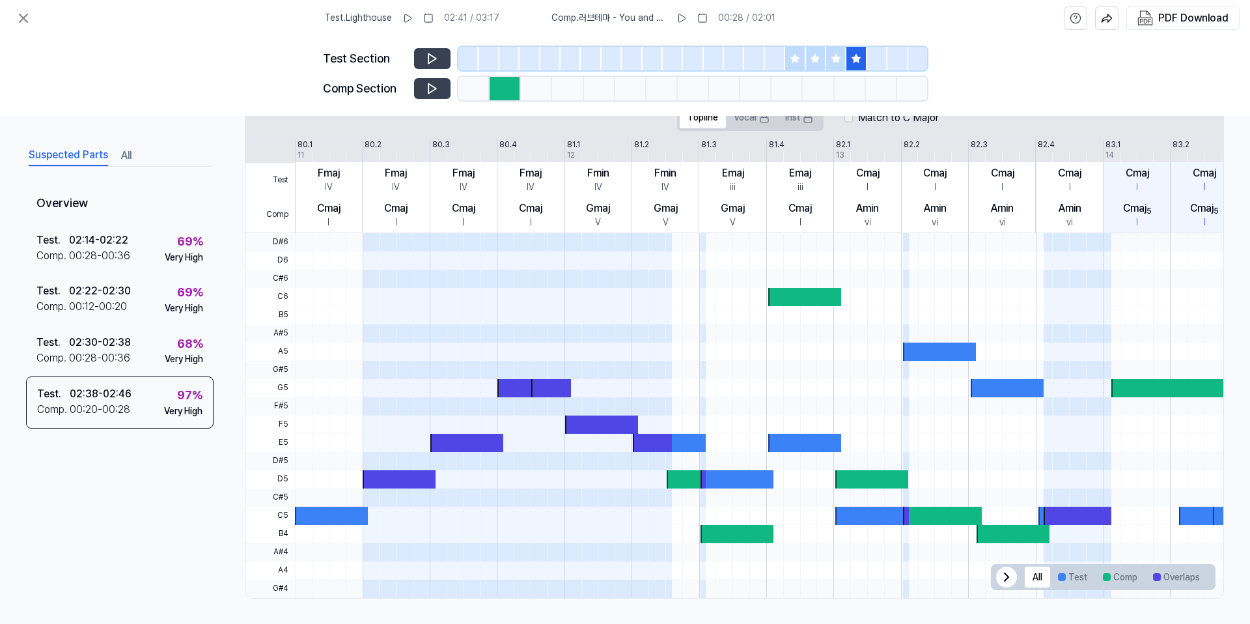
click at [434, 90] on icon at bounding box center [432, 89] width 8 height 10
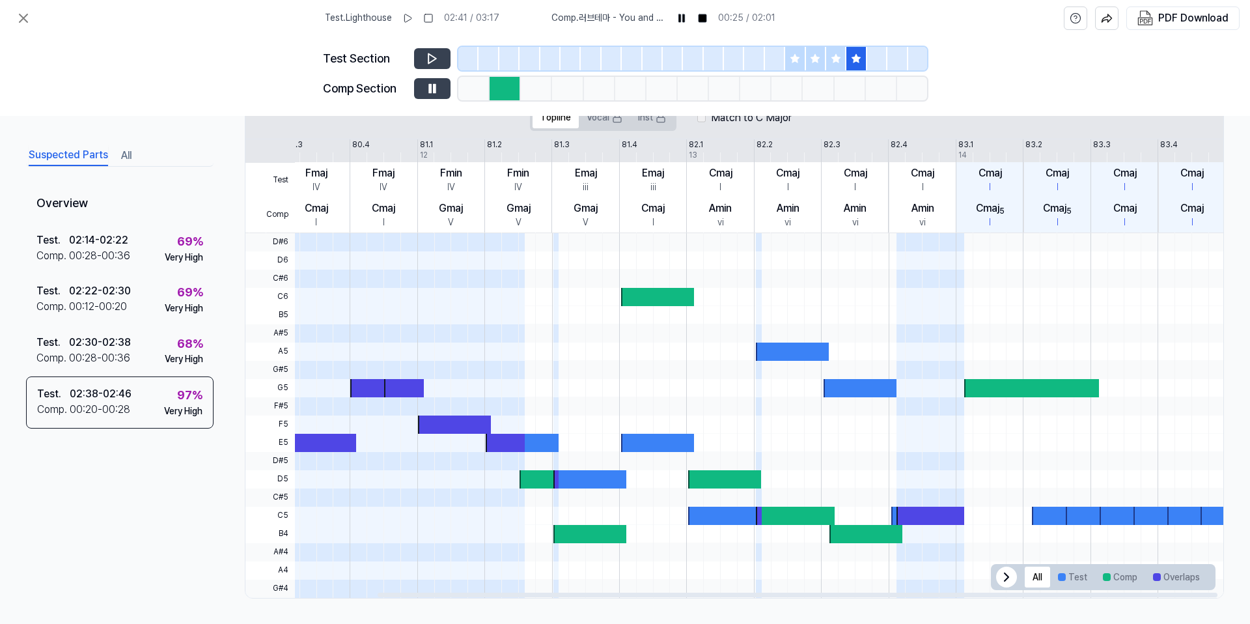
drag, startPoint x: 700, startPoint y: 385, endPoint x: 553, endPoint y: 378, distance: 147.3
click at [531, 233] on div at bounding box center [685, 233] width 1075 height 0
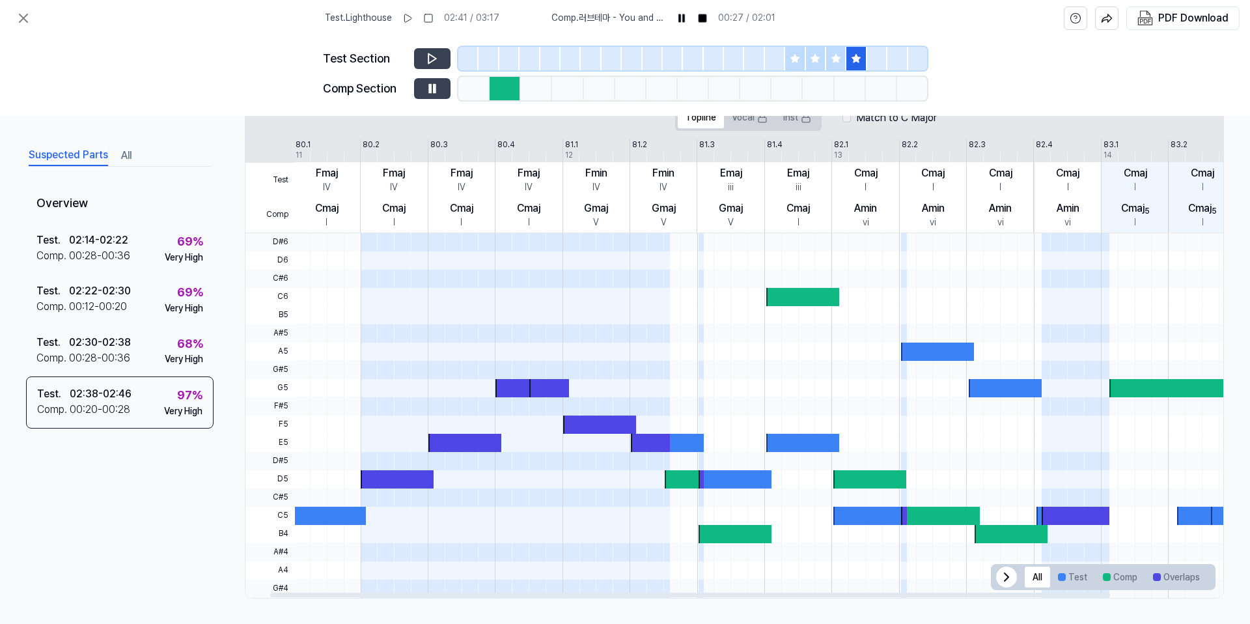
scroll to position [0, 0]
drag, startPoint x: 856, startPoint y: 366, endPoint x: 1082, endPoint y: 363, distance: 225.9
click at [956, 367] on div at bounding box center [832, 415] width 1075 height 365
drag, startPoint x: 1060, startPoint y: 414, endPoint x: 858, endPoint y: 405, distance: 202.7
click at [868, 406] on div at bounding box center [832, 415] width 1075 height 365
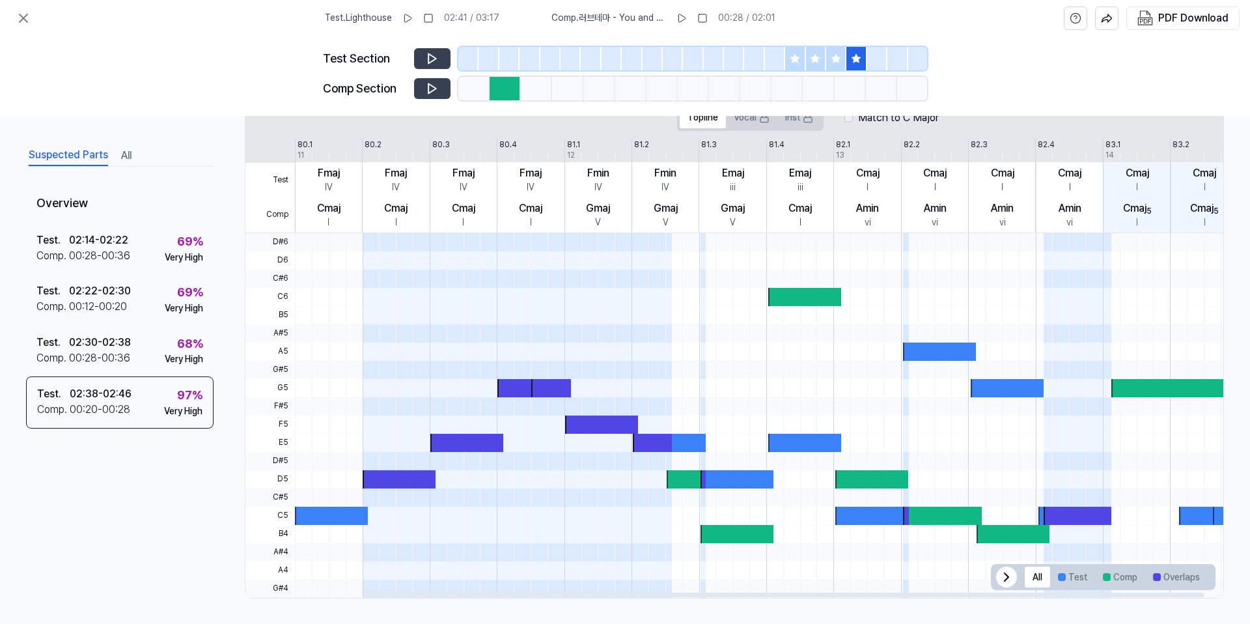
scroll to position [0, 152]
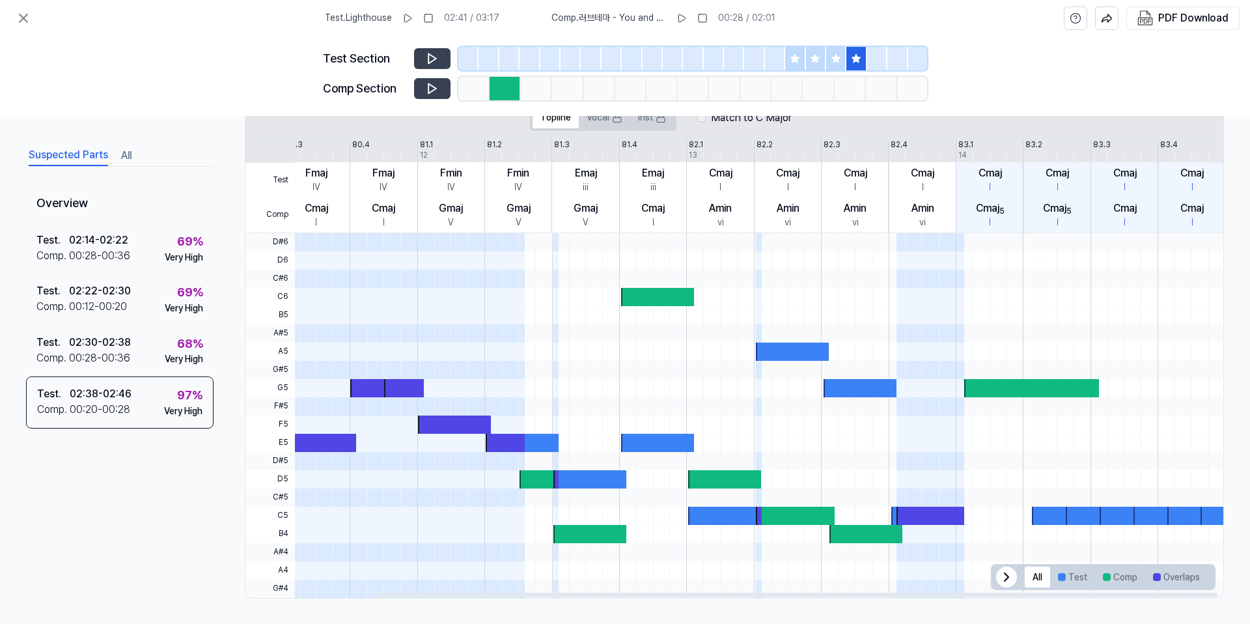
click at [690, 398] on div at bounding box center [685, 415] width 1075 height 365
drag, startPoint x: 600, startPoint y: 325, endPoint x: 350, endPoint y: 175, distance: 291.4
click at [443, 239] on div at bounding box center [685, 415] width 1075 height 365
click at [20, 25] on icon at bounding box center [24, 18] width 16 height 16
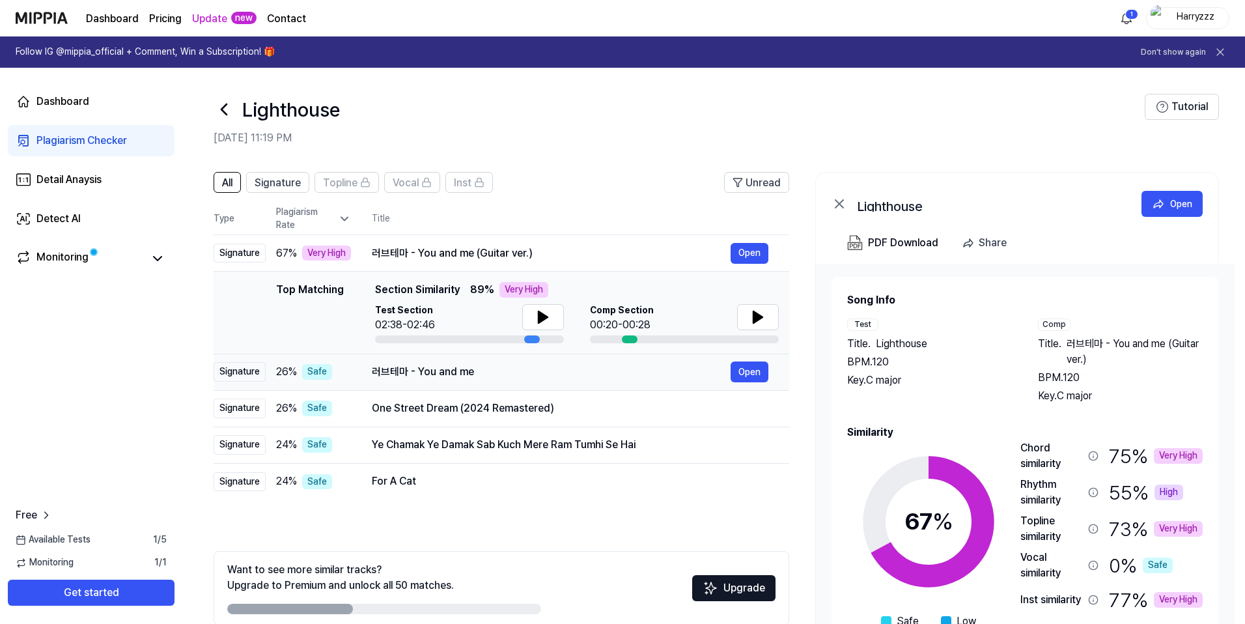
click at [409, 377] on div "러브테마 - You and me" at bounding box center [551, 372] width 359 height 16
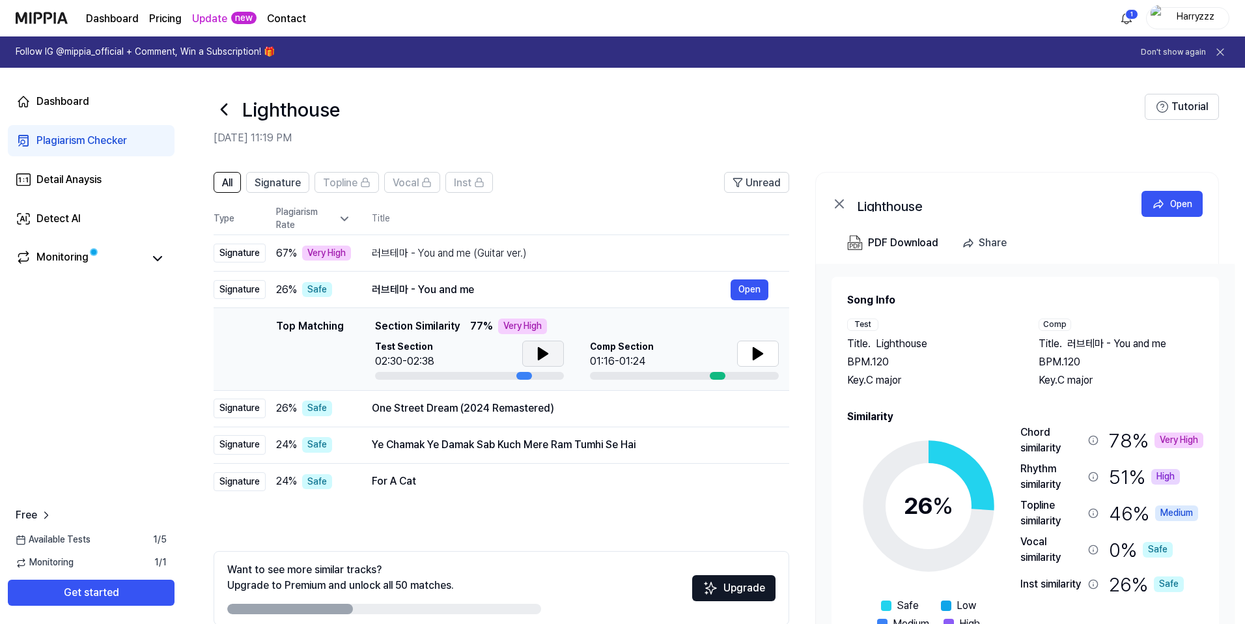
click at [542, 363] on button at bounding box center [543, 353] width 42 height 26
click at [543, 361] on button at bounding box center [543, 353] width 42 height 26
click at [764, 350] on icon at bounding box center [758, 354] width 16 height 16
click at [761, 351] on icon at bounding box center [760, 353] width 3 height 10
click at [746, 407] on button "Open" at bounding box center [749, 408] width 38 height 21
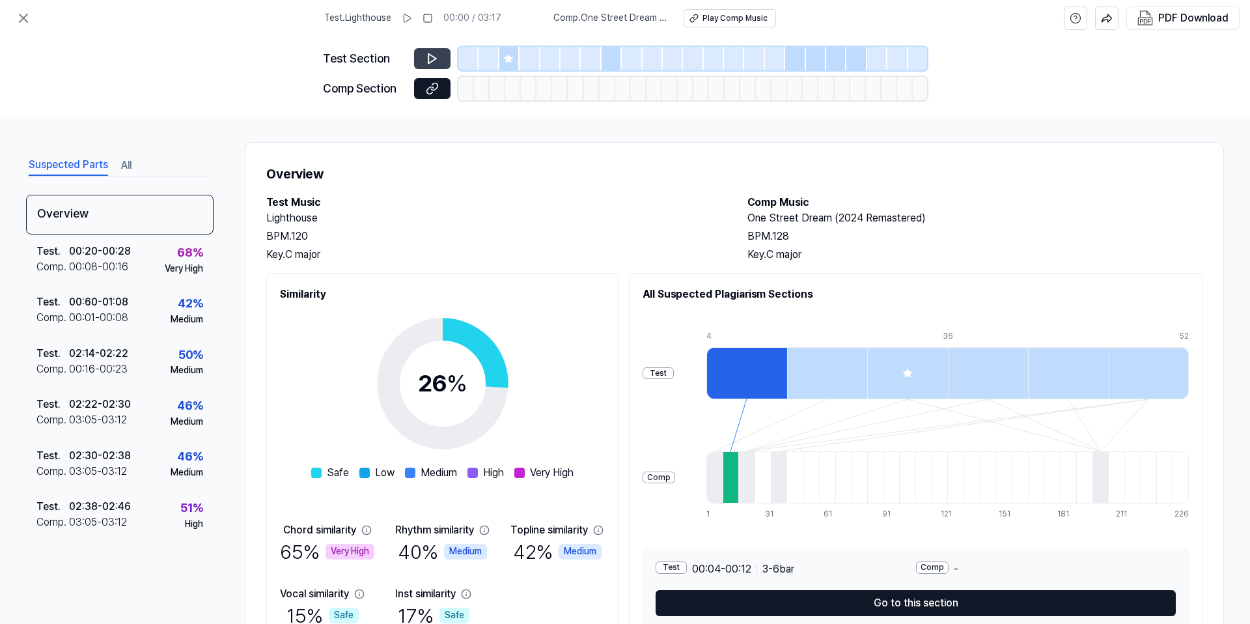
click at [435, 61] on icon at bounding box center [432, 58] width 13 height 13
click at [435, 56] on icon at bounding box center [432, 58] width 13 height 13
click at [124, 256] on div "00:20 - 00:28" at bounding box center [100, 251] width 62 height 16
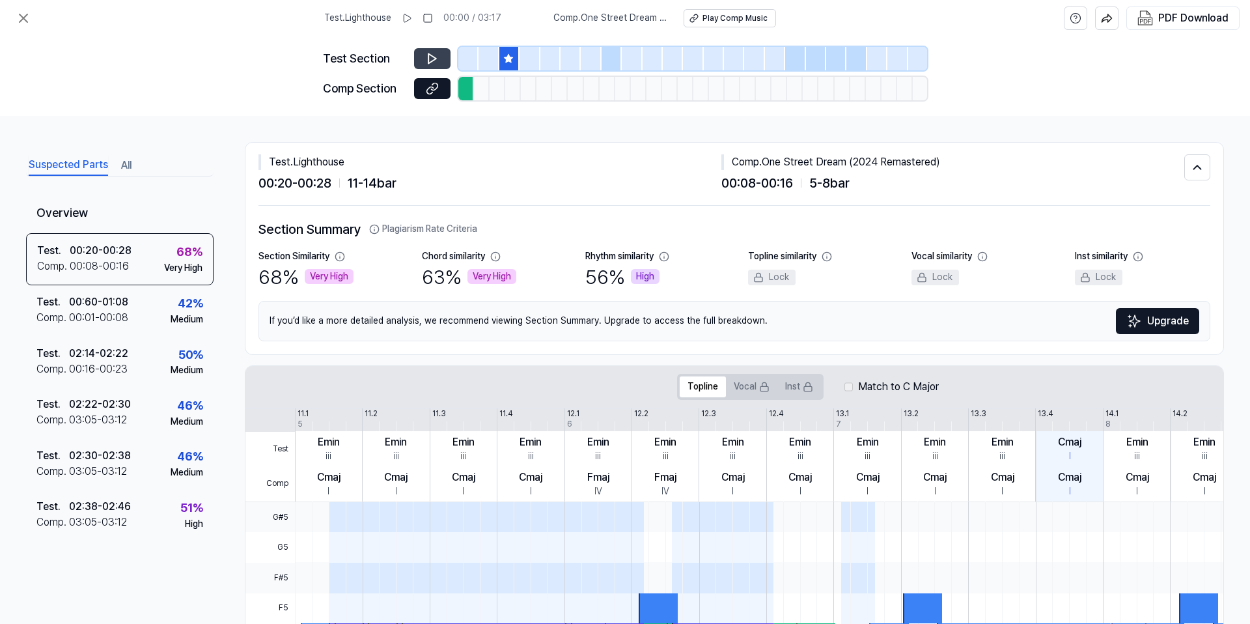
click at [435, 54] on icon at bounding box center [432, 58] width 13 height 13
click at [435, 61] on icon at bounding box center [435, 58] width 2 height 8
click at [434, 92] on icon at bounding box center [432, 88] width 13 height 13
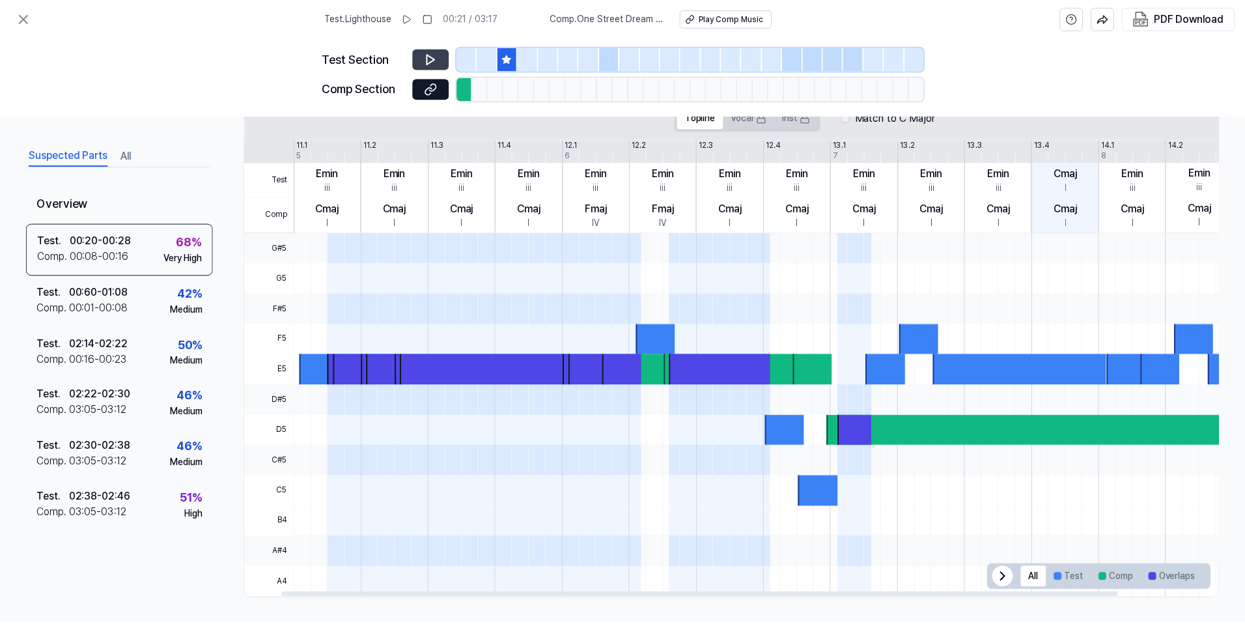
scroll to position [0, 152]
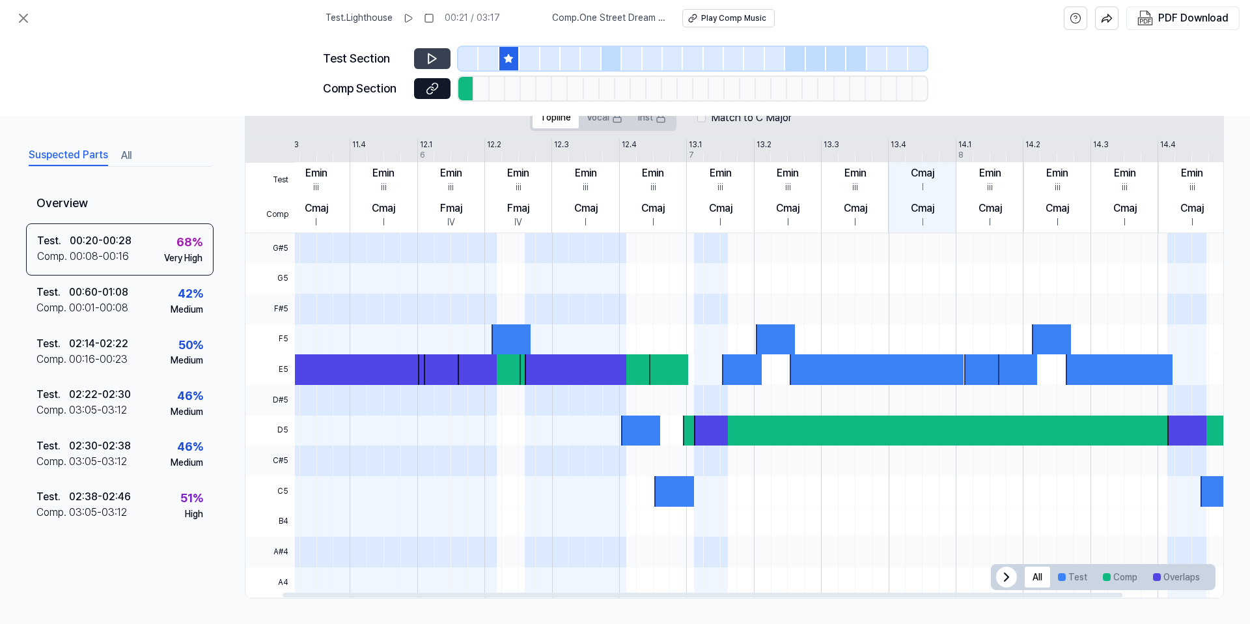
drag, startPoint x: 434, startPoint y: 294, endPoint x: 217, endPoint y: 269, distance: 218.8
click at [216, 269] on div "Suspected Parts All Overview Test . 00:20 - 00:28 Comp . 00:08 - 00:16 68 % Ver…" at bounding box center [625, 370] width 1250 height 508
drag, startPoint x: 465, startPoint y: 299, endPoint x: 274, endPoint y: 294, distance: 191.5
click at [279, 296] on div "G#5 G5 F#5 F5 E5 D#5 D5 C#5 C5 B4 A#4 A4" at bounding box center [660, 415] width 1125 height 365
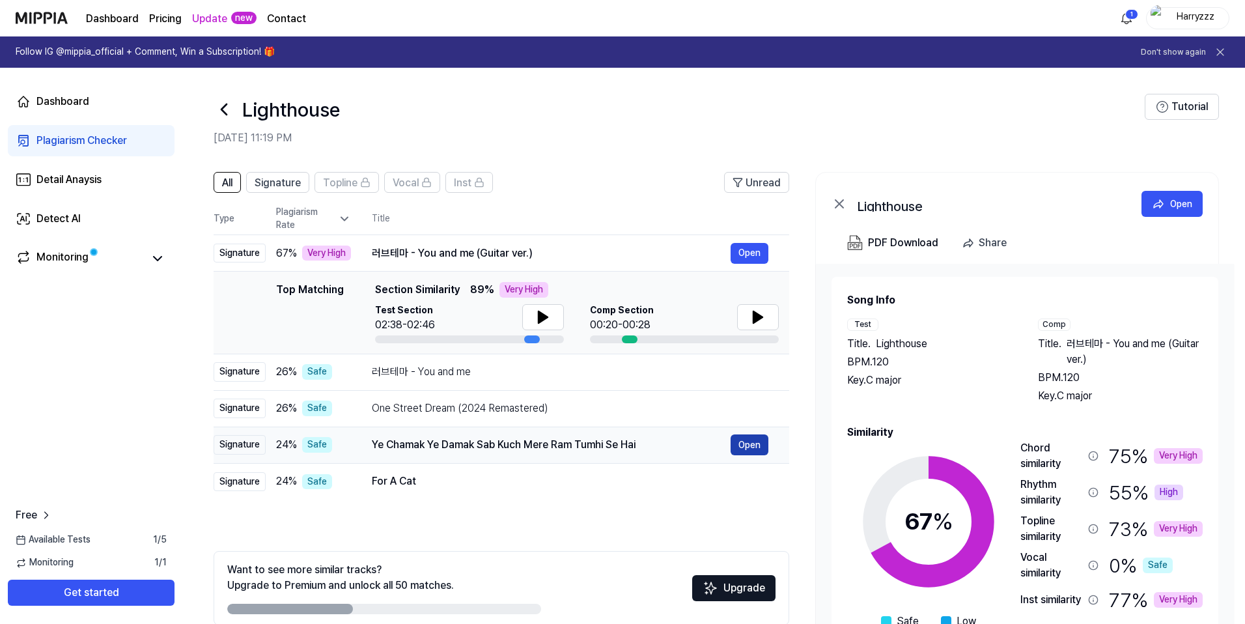
click at [756, 449] on button "Open" at bounding box center [749, 444] width 38 height 21
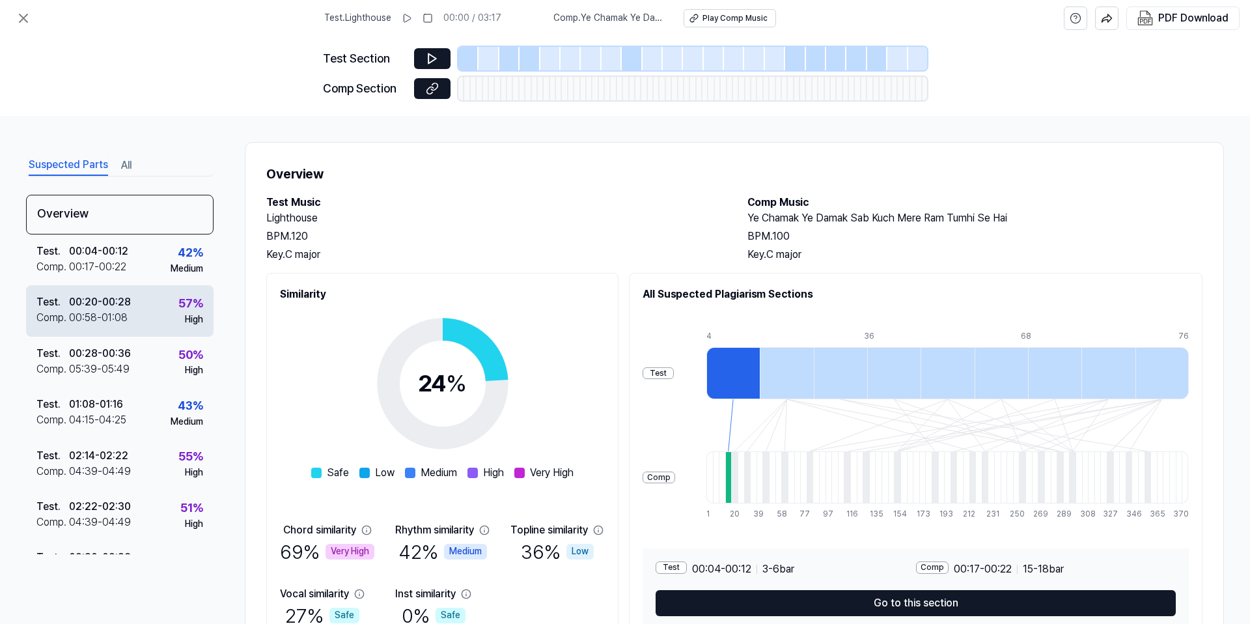
click at [171, 316] on div "Test . 00:20 - 00:28 Comp . 00:58 - 01:08 57 % High" at bounding box center [119, 310] width 187 height 51
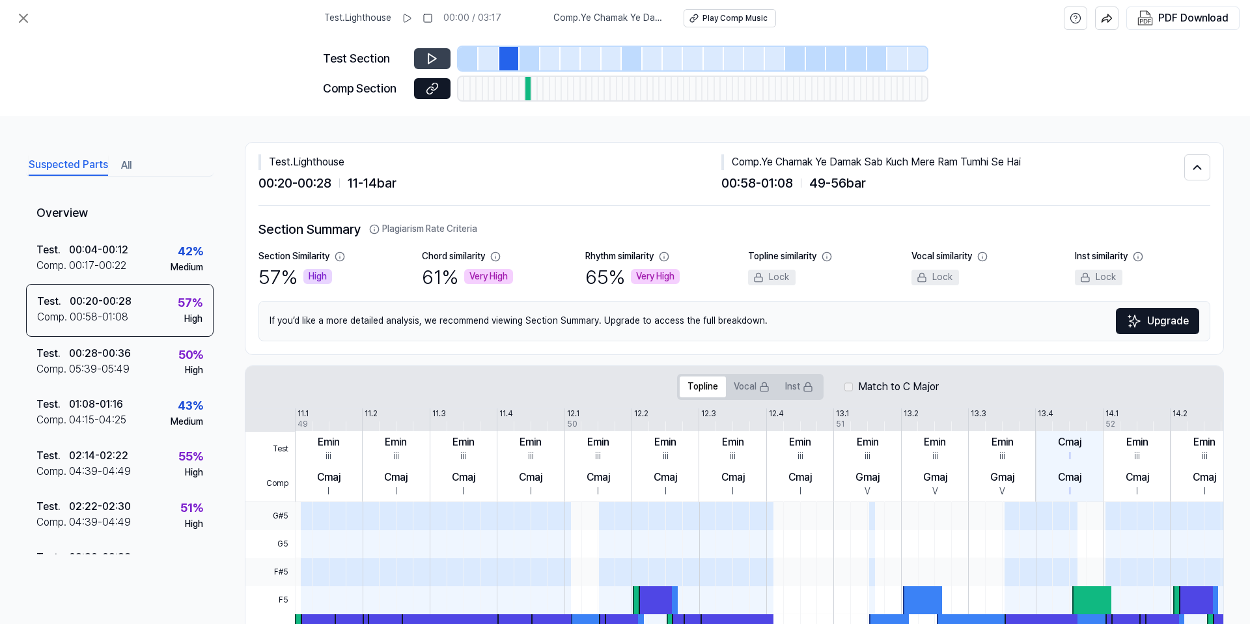
click at [435, 60] on icon at bounding box center [432, 58] width 13 height 13
drag, startPoint x: 435, startPoint y: 60, endPoint x: 435, endPoint y: 72, distance: 11.7
click at [435, 60] on icon at bounding box center [435, 58] width 2 height 8
click at [434, 83] on icon at bounding box center [432, 88] width 13 height 13
click at [25, 14] on icon at bounding box center [24, 18] width 16 height 16
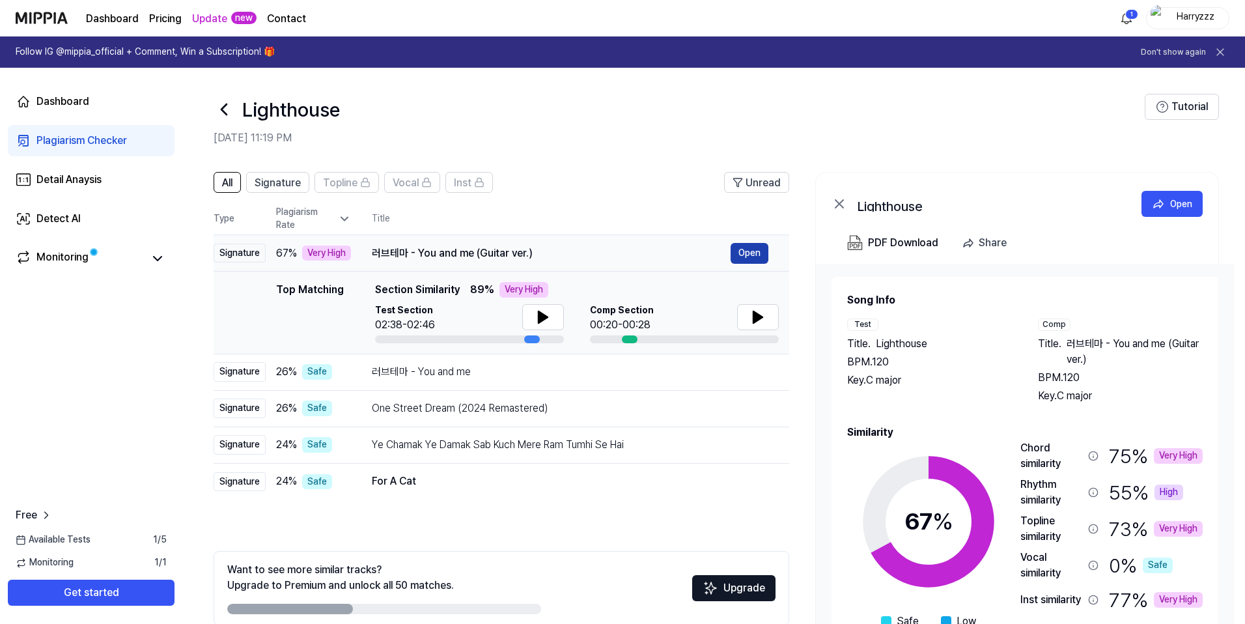
click at [758, 250] on button "Open" at bounding box center [749, 253] width 38 height 21
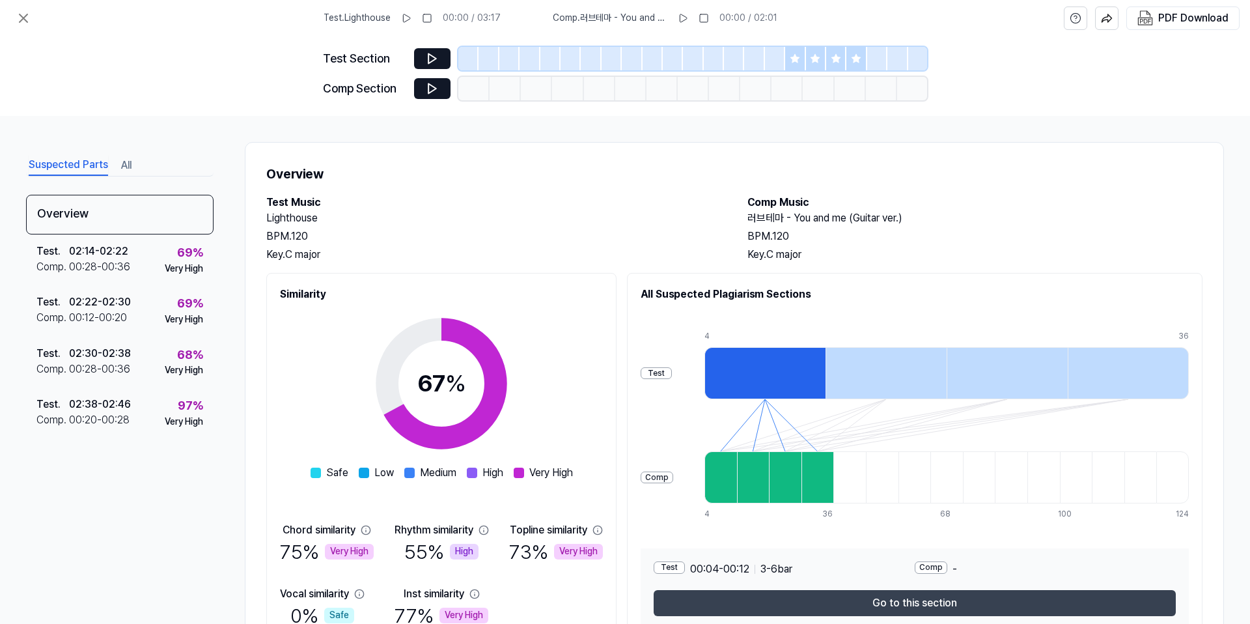
click at [824, 521] on button "Go to this section" at bounding box center [915, 603] width 522 height 26
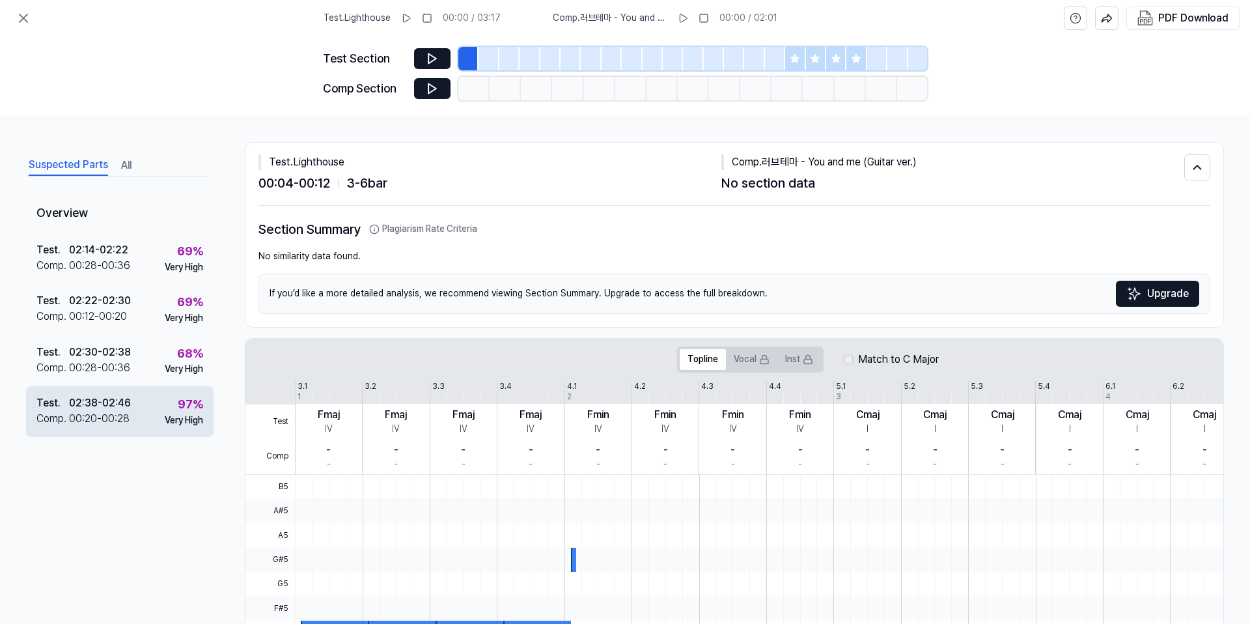
click at [173, 395] on div "97 % Very High" at bounding box center [184, 410] width 38 height 31
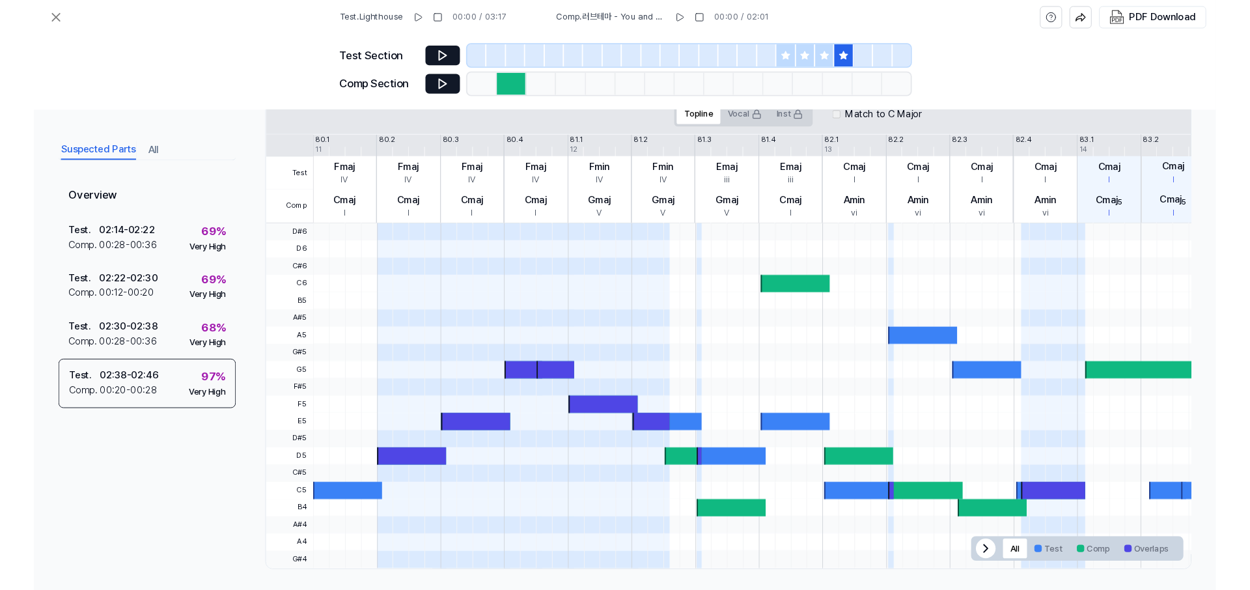
scroll to position [269, 0]
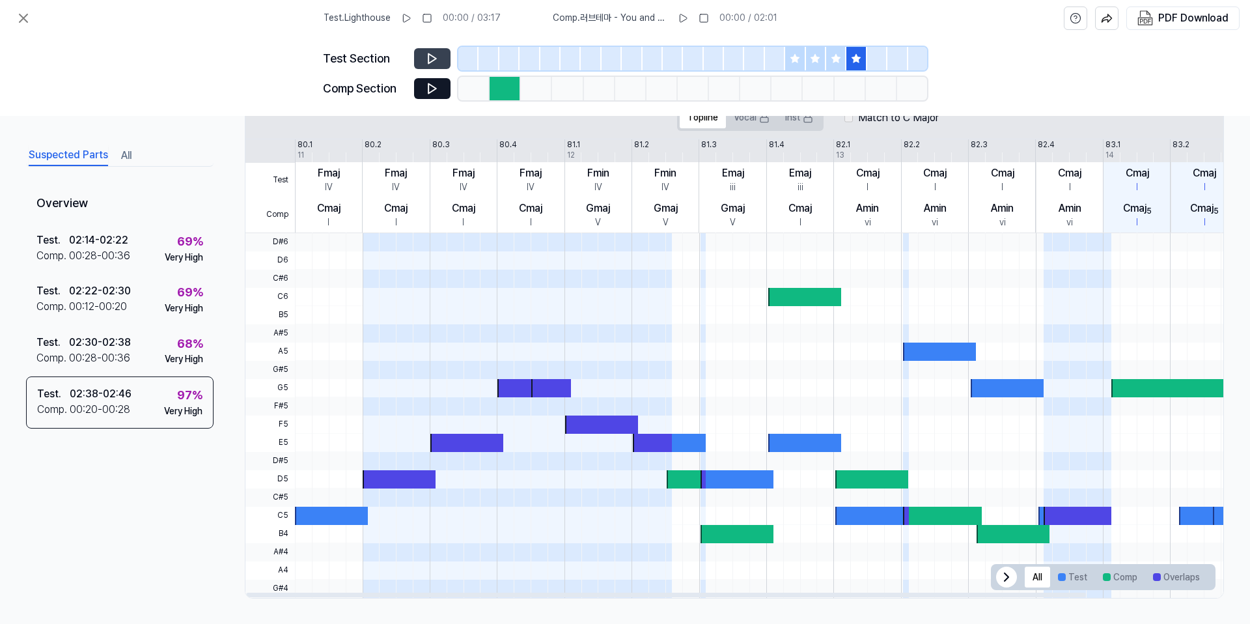
click at [423, 56] on button at bounding box center [432, 58] width 36 height 21
click at [428, 89] on icon at bounding box center [432, 89] width 8 height 10
click at [419, 93] on button at bounding box center [432, 88] width 36 height 21
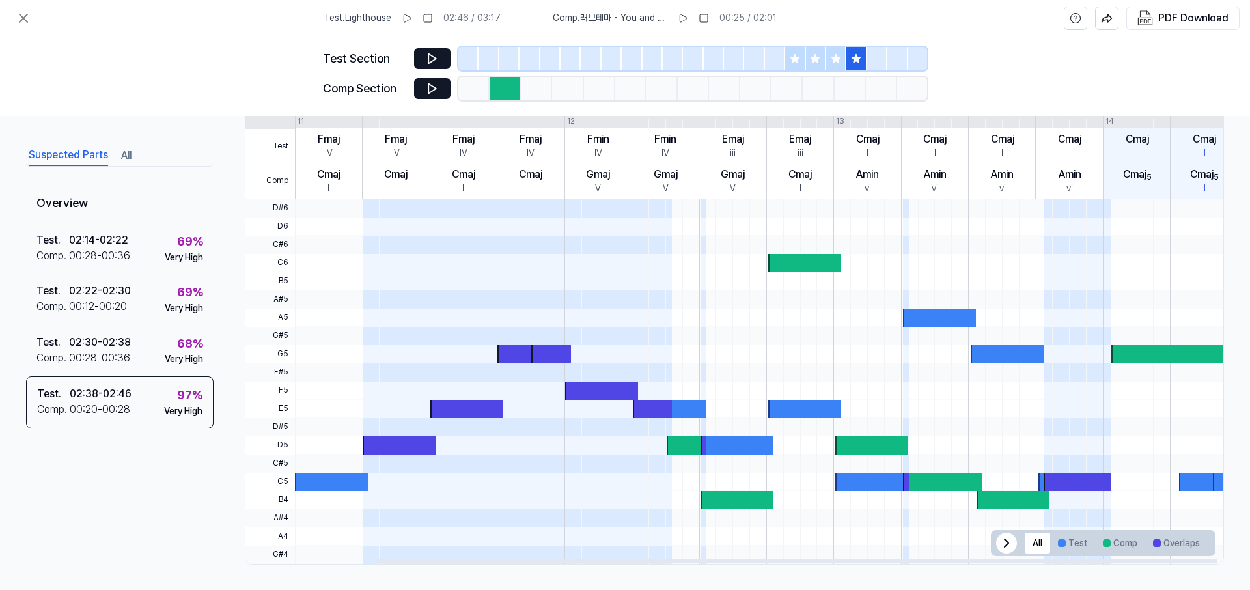
scroll to position [0, 152]
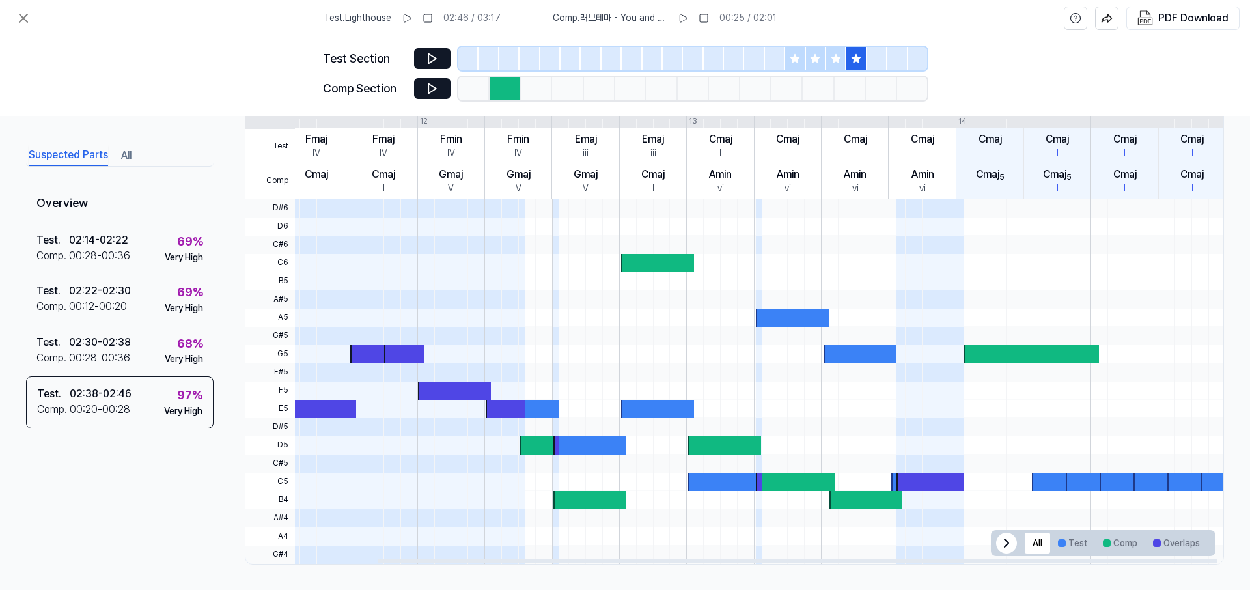
drag, startPoint x: 766, startPoint y: 271, endPoint x: 391, endPoint y: 277, distance: 375.0
click at [365, 279] on div at bounding box center [685, 381] width 1075 height 365
drag, startPoint x: 665, startPoint y: 286, endPoint x: 485, endPoint y: 290, distance: 180.4
click at [489, 290] on div at bounding box center [685, 381] width 1075 height 365
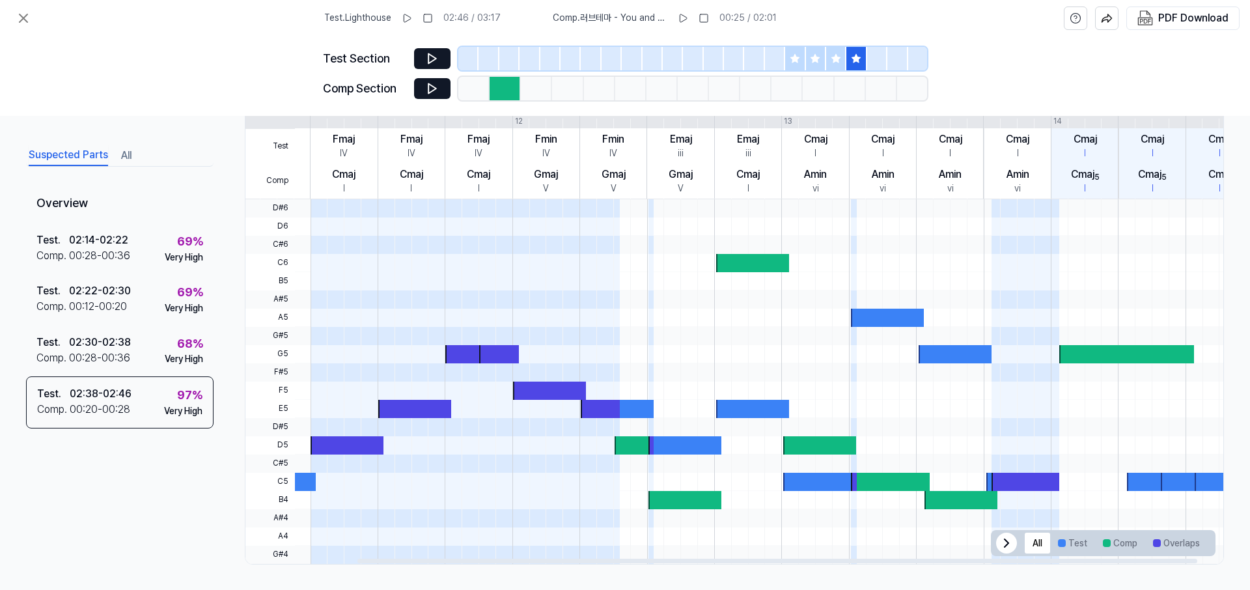
drag, startPoint x: 483, startPoint y: 292, endPoint x: 676, endPoint y: 288, distance: 192.7
click at [740, 288] on div at bounding box center [780, 381] width 1075 height 365
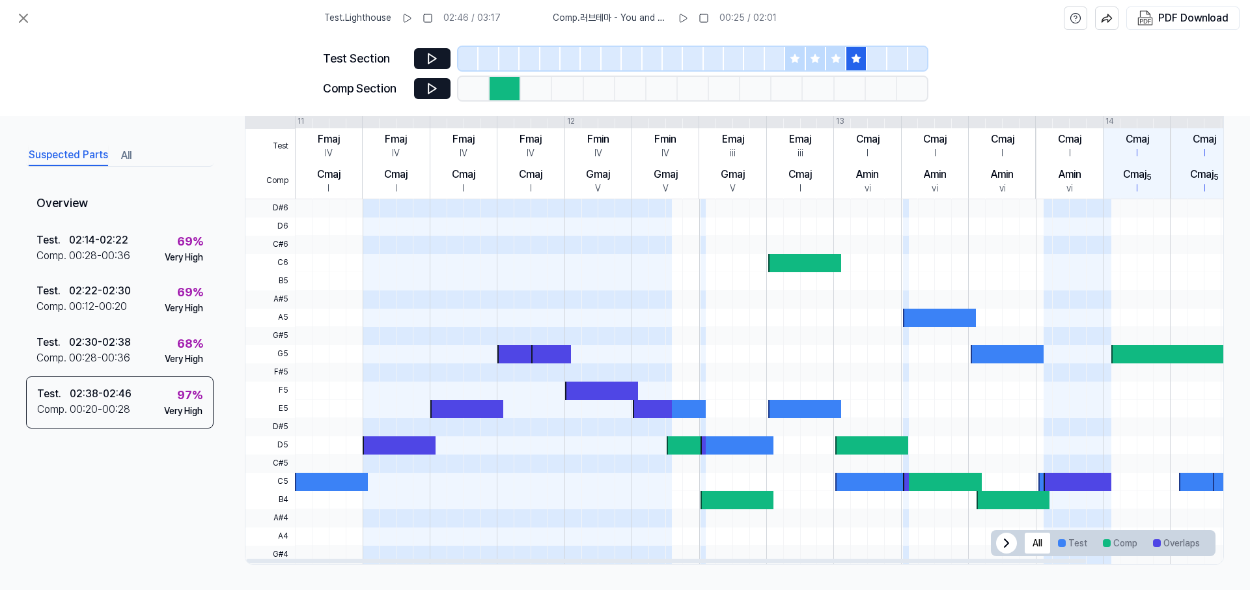
drag, startPoint x: 551, startPoint y: 288, endPoint x: 812, endPoint y: 276, distance: 260.7
click at [815, 277] on div at bounding box center [832, 381] width 1075 height 365
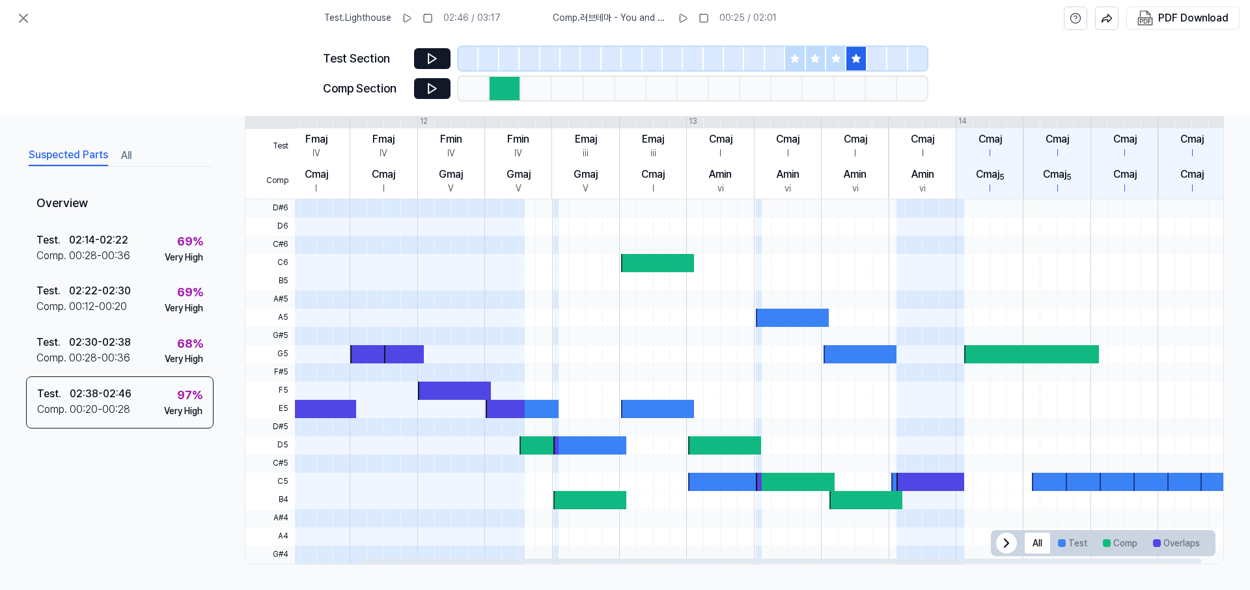
drag, startPoint x: 587, startPoint y: 245, endPoint x: 389, endPoint y: 245, distance: 198.5
click at [389, 245] on div at bounding box center [685, 381] width 1075 height 365
drag, startPoint x: 467, startPoint y: 242, endPoint x: 394, endPoint y: 242, distance: 72.9
click at [396, 242] on div at bounding box center [685, 381] width 1075 height 365
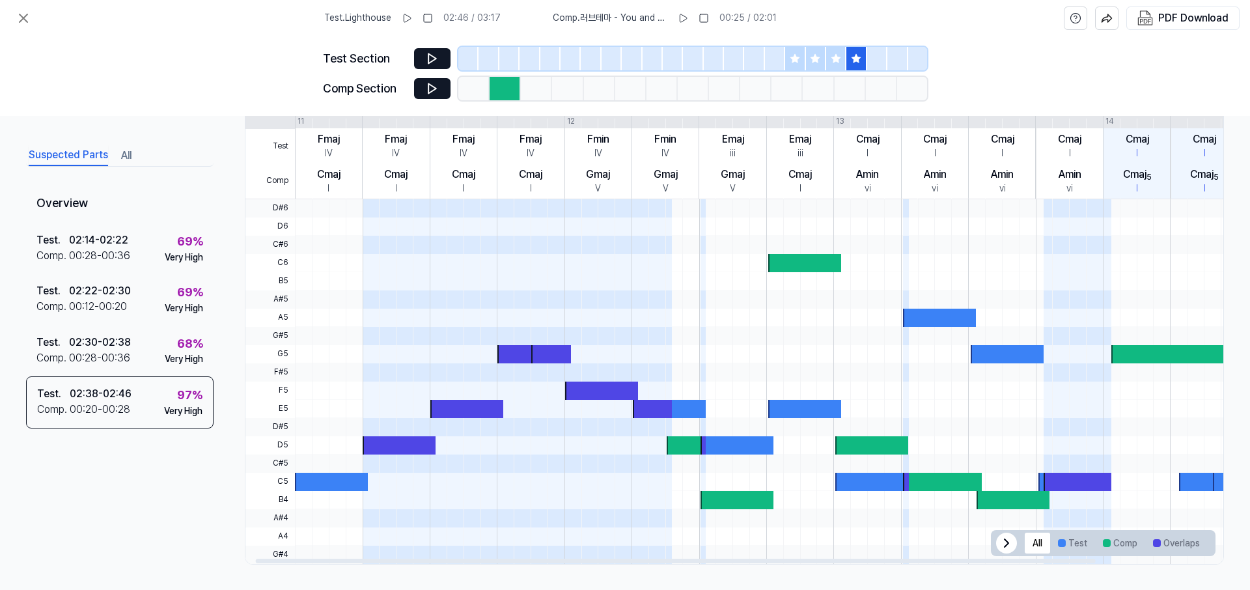
drag, startPoint x: 547, startPoint y: 246, endPoint x: 650, endPoint y: 245, distance: 103.5
click at [660, 245] on div at bounding box center [832, 381] width 1075 height 365
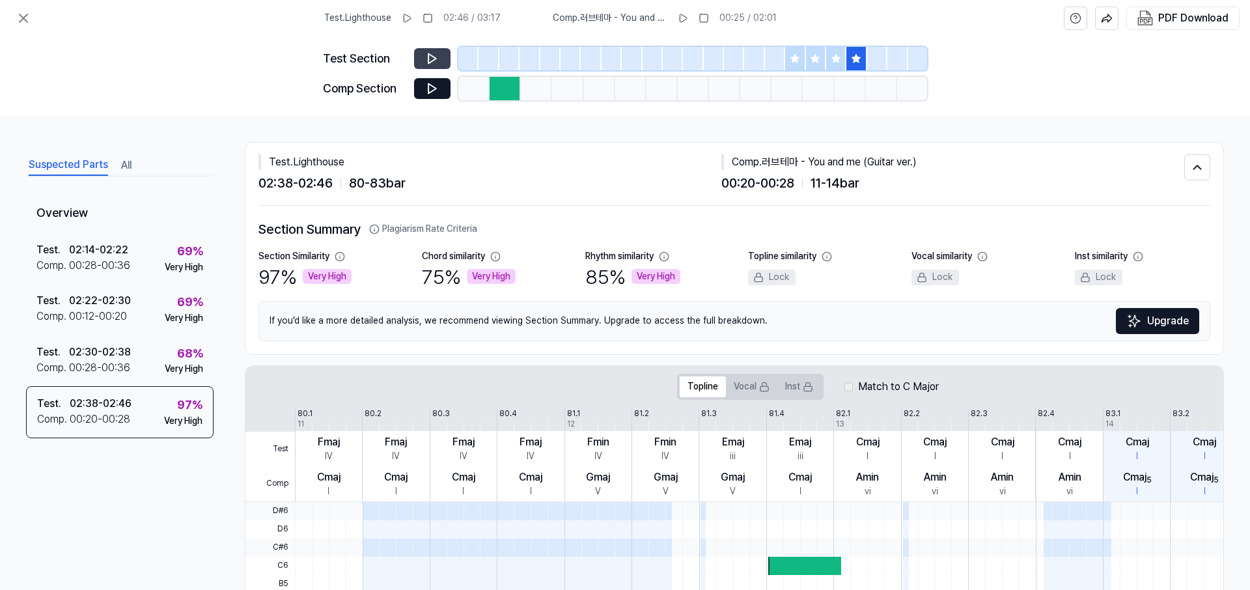
click at [426, 56] on icon at bounding box center [432, 58] width 13 height 13
click at [430, 92] on icon at bounding box center [432, 89] width 8 height 10
click at [432, 83] on icon at bounding box center [432, 88] width 13 height 13
click at [432, 56] on icon at bounding box center [432, 59] width 8 height 10
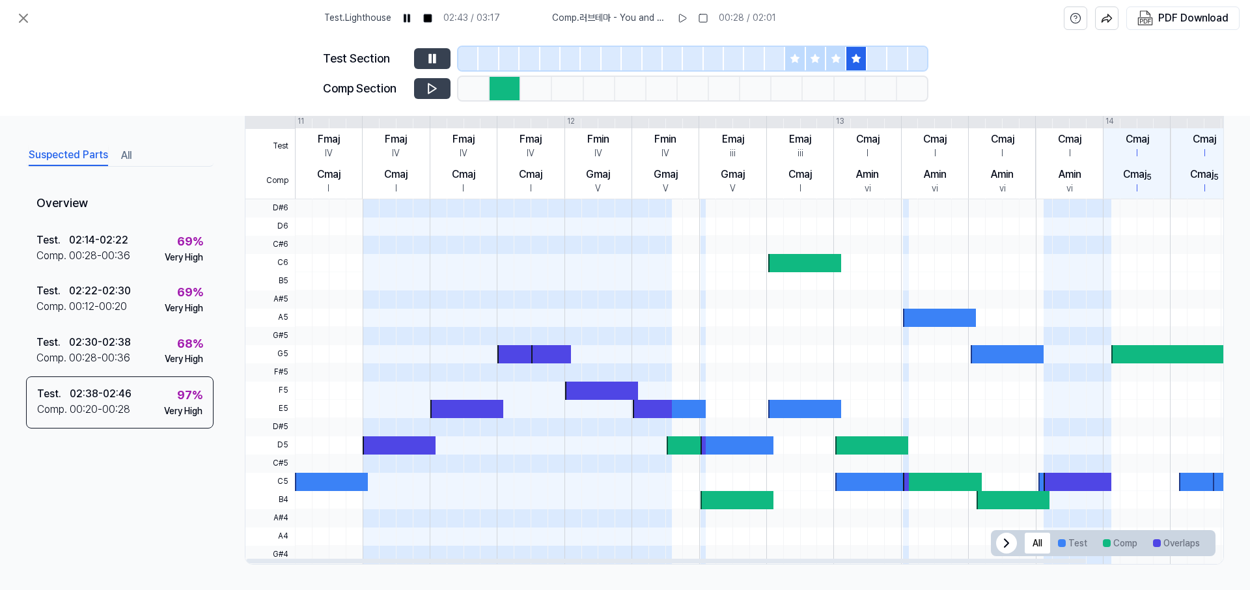
drag, startPoint x: 746, startPoint y: 370, endPoint x: 954, endPoint y: 387, distance: 208.4
click at [950, 199] on div at bounding box center [832, 199] width 1075 height 0
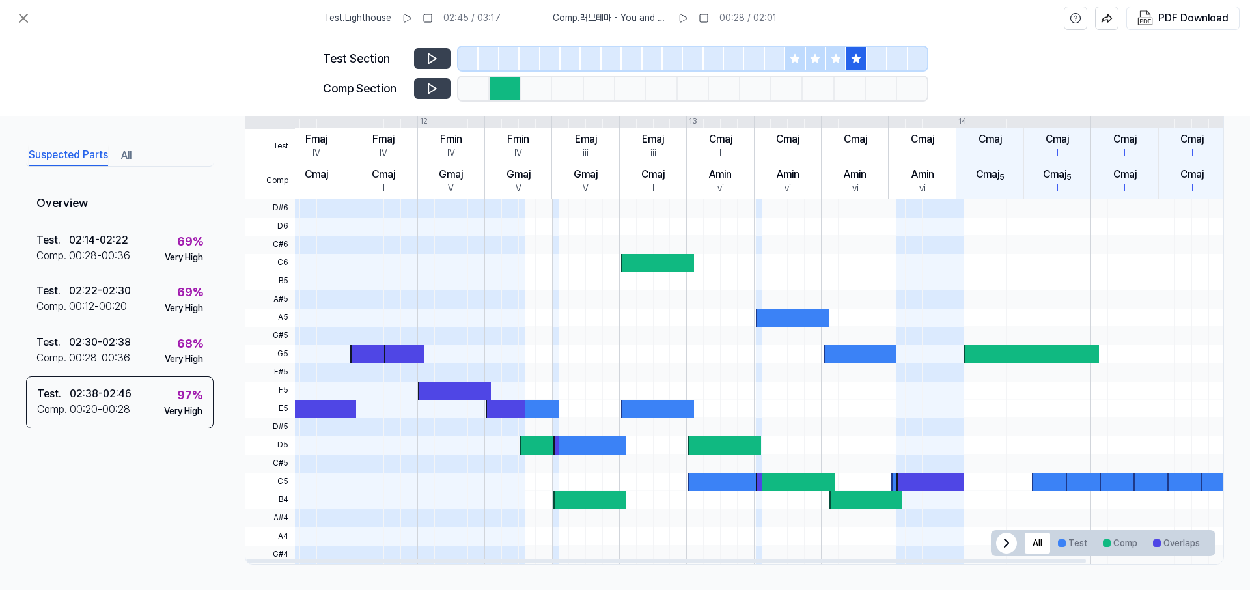
drag, startPoint x: 754, startPoint y: 382, endPoint x: 626, endPoint y: 398, distance: 128.6
click at [624, 199] on div at bounding box center [685, 199] width 1075 height 0
drag, startPoint x: 717, startPoint y: 389, endPoint x: 404, endPoint y: 421, distance: 315.3
click at [404, 421] on div at bounding box center [685, 381] width 1075 height 365
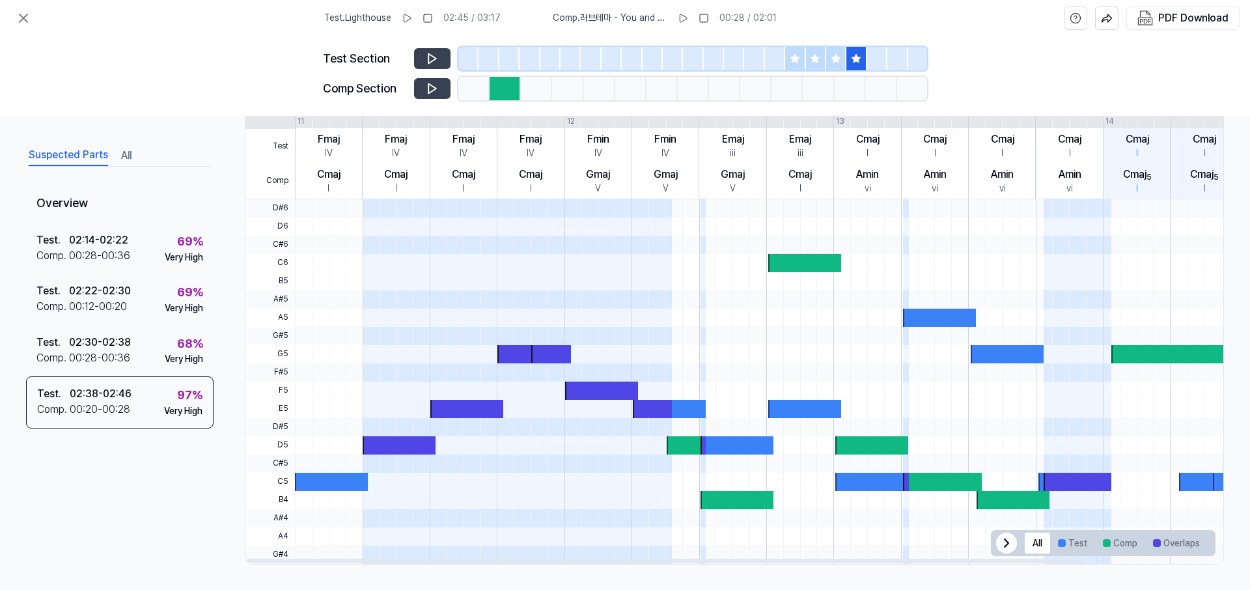
drag, startPoint x: 611, startPoint y: 418, endPoint x: 844, endPoint y: 396, distance: 234.0
click at [844, 396] on div at bounding box center [832, 381] width 1075 height 365
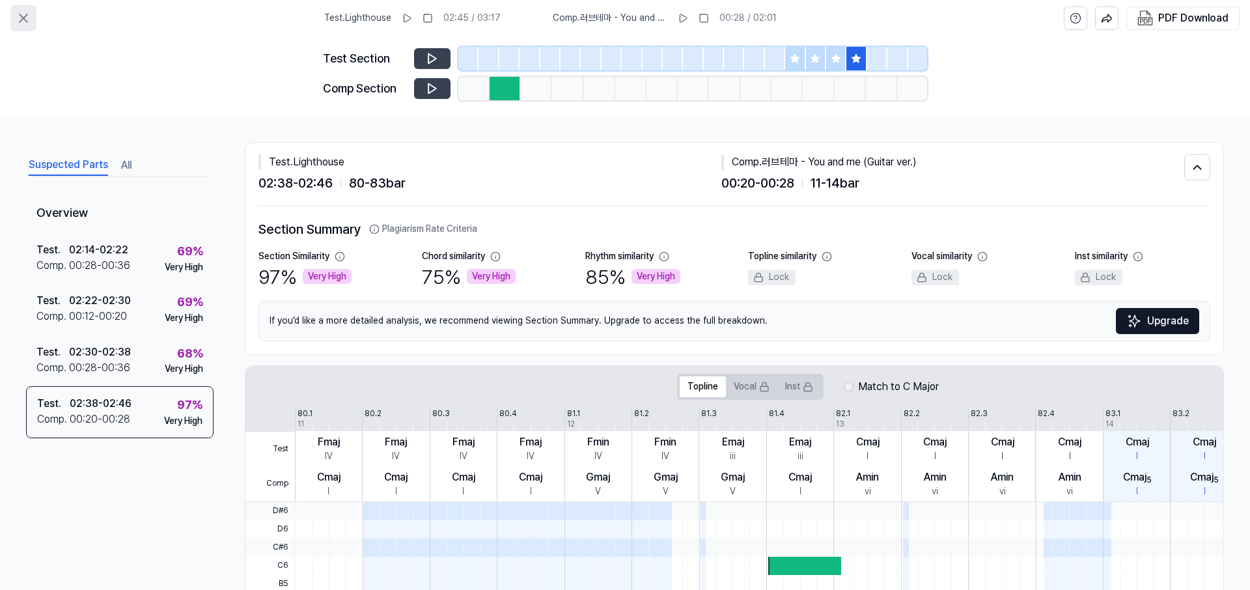
click at [19, 19] on icon at bounding box center [24, 18] width 16 height 16
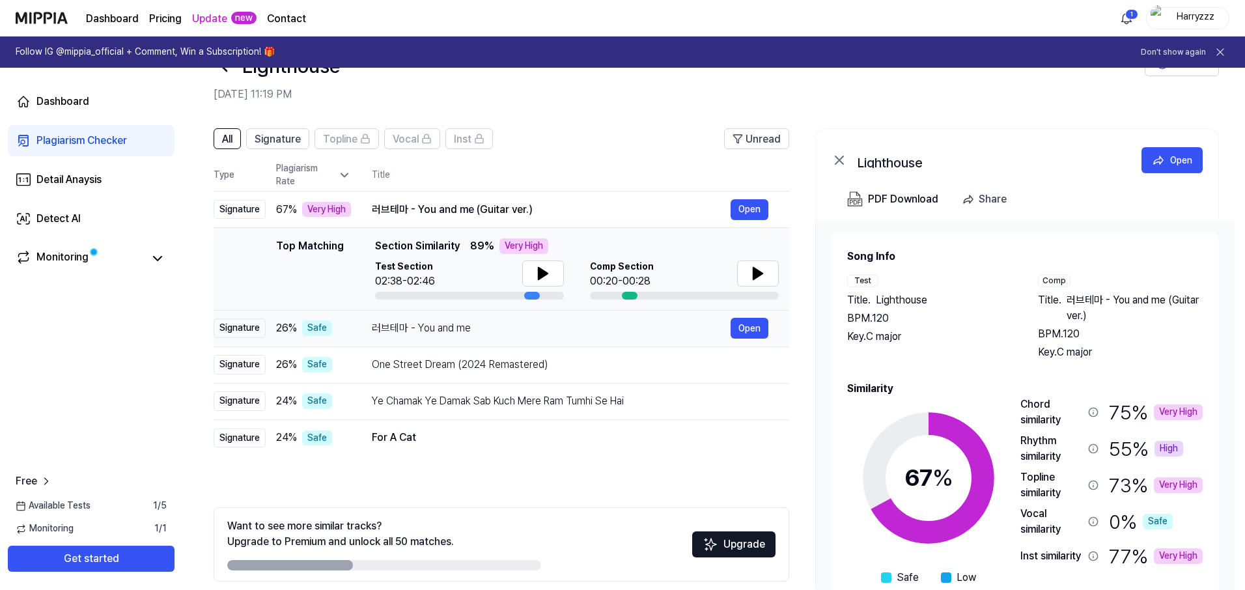
scroll to position [47, 0]
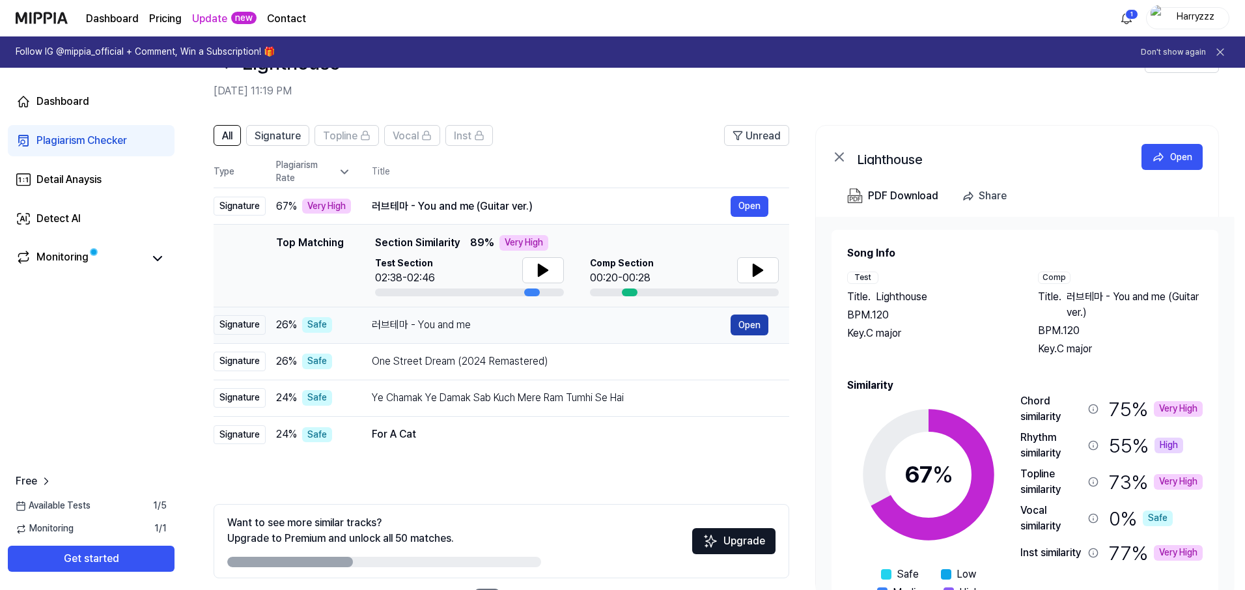
click at [743, 327] on button "Open" at bounding box center [749, 324] width 38 height 21
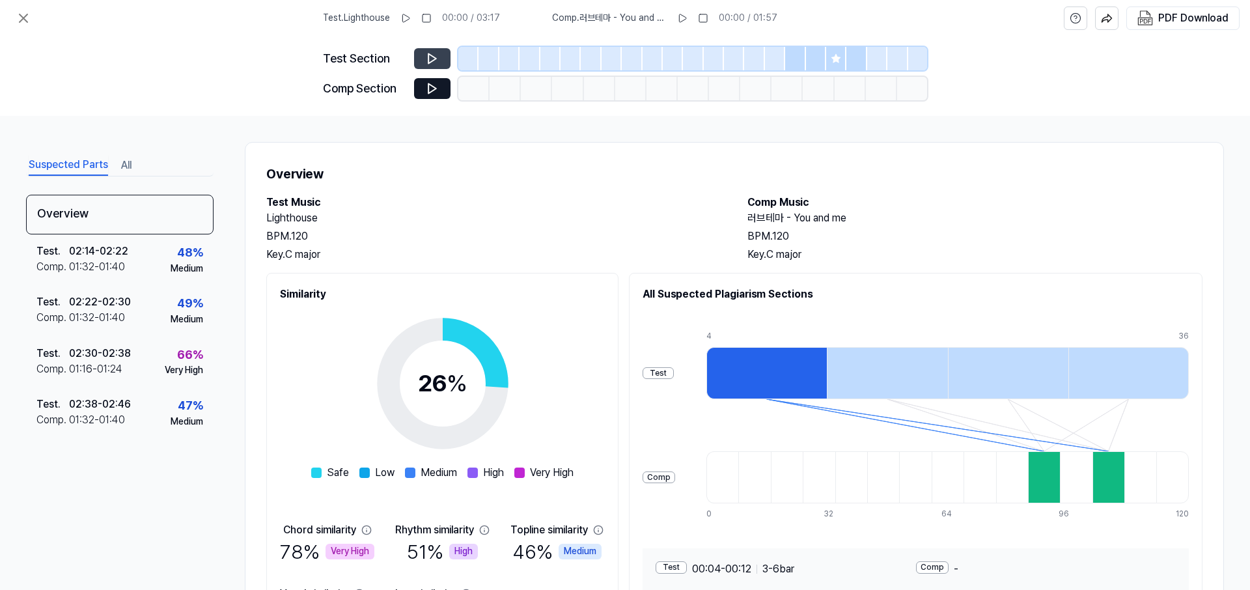
click at [430, 61] on icon at bounding box center [432, 59] width 8 height 10
click at [430, 62] on icon at bounding box center [432, 59] width 8 height 10
click at [430, 58] on icon at bounding box center [432, 58] width 13 height 13
click at [430, 60] on icon at bounding box center [432, 58] width 13 height 13
click at [438, 56] on icon at bounding box center [432, 58] width 13 height 13
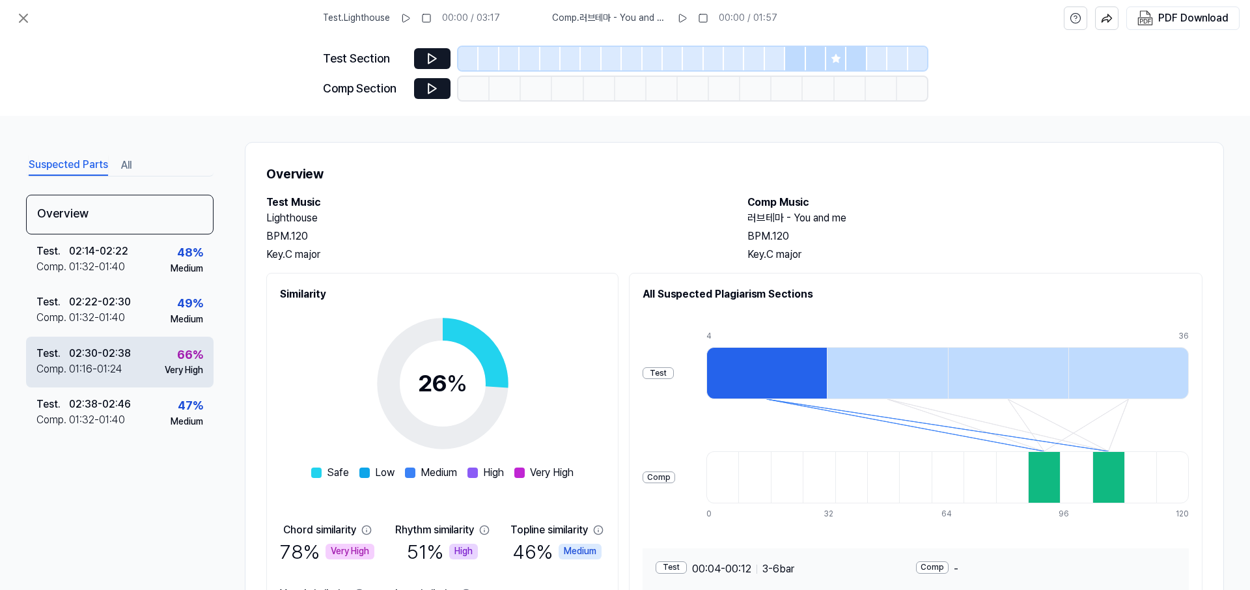
click at [122, 363] on div "Comp . 01:16 - 01:24" at bounding box center [83, 369] width 94 height 16
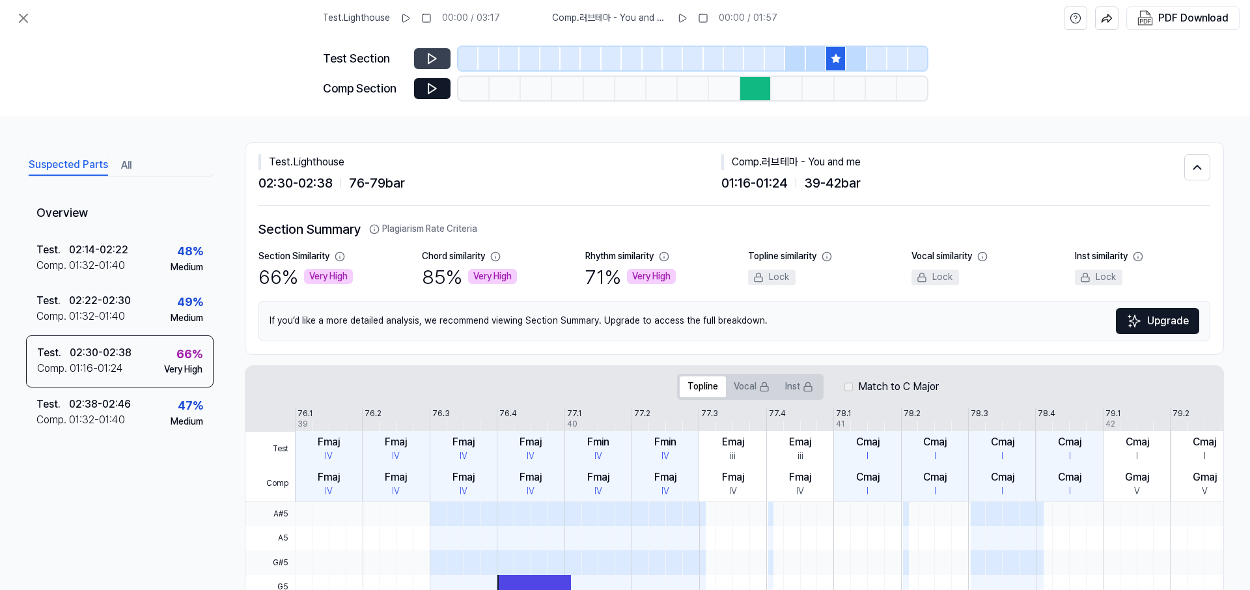
click at [434, 60] on icon at bounding box center [432, 59] width 8 height 10
click at [434, 60] on icon at bounding box center [435, 58] width 2 height 8
click at [435, 59] on icon at bounding box center [432, 58] width 13 height 13
click at [435, 59] on icon at bounding box center [435, 58] width 2 height 8
click at [428, 89] on icon at bounding box center [432, 89] width 8 height 10
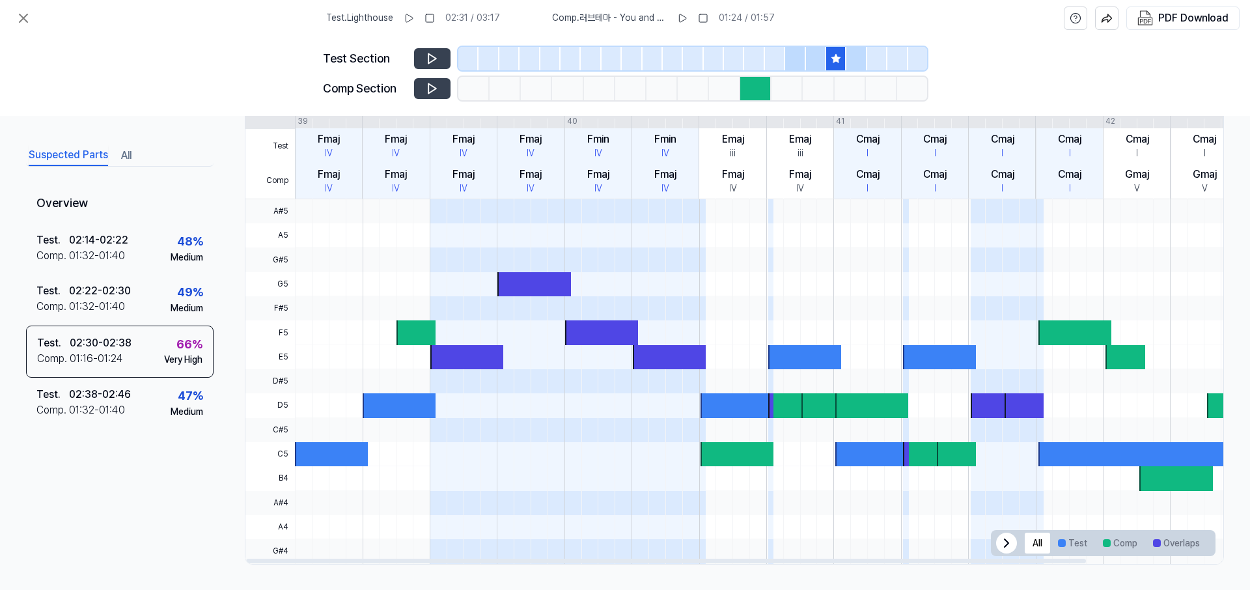
drag, startPoint x: 758, startPoint y: 347, endPoint x: 847, endPoint y: 318, distance: 93.7
click at [847, 199] on div at bounding box center [832, 199] width 1075 height 0
click at [22, 16] on icon at bounding box center [24, 18] width 16 height 16
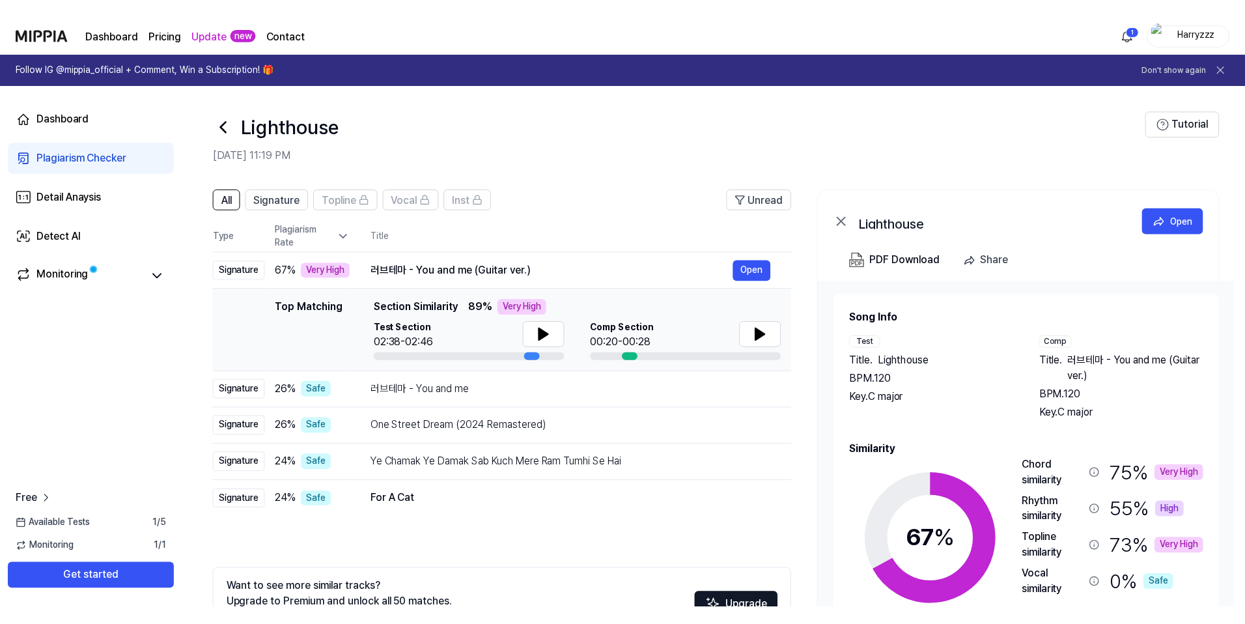
scroll to position [47, 0]
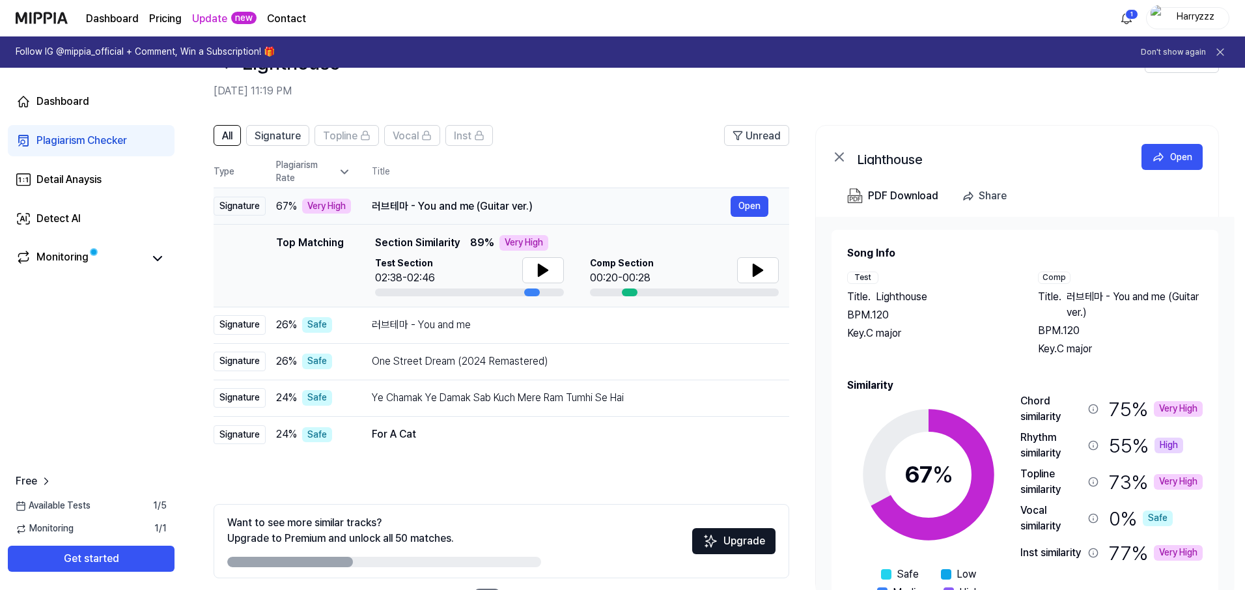
drag, startPoint x: 276, startPoint y: 206, endPoint x: 292, endPoint y: 208, distance: 15.7
click at [292, 208] on td "67 % Very High" at bounding box center [308, 206] width 85 height 36
drag, startPoint x: 288, startPoint y: 205, endPoint x: 278, endPoint y: 204, distance: 10.5
click at [278, 204] on span "67 %" at bounding box center [286, 207] width 21 height 16
click at [280, 208] on span "67 %" at bounding box center [286, 207] width 21 height 16
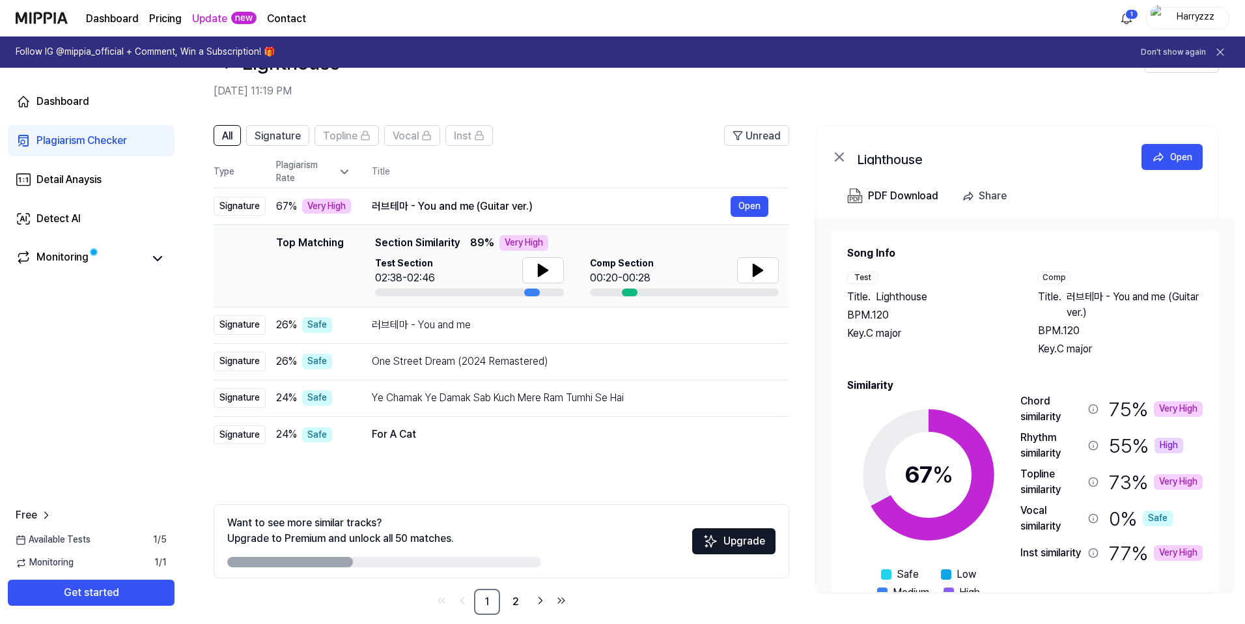
click at [212, 16] on link "Update" at bounding box center [209, 19] width 35 height 16
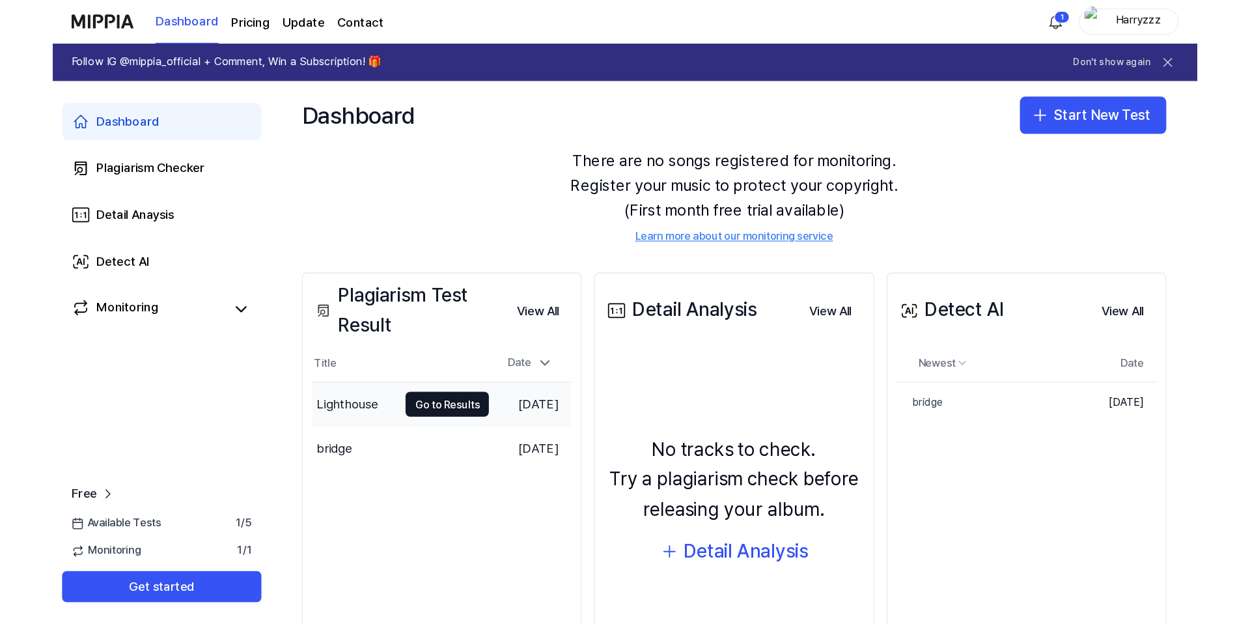
scroll to position [120, 0]
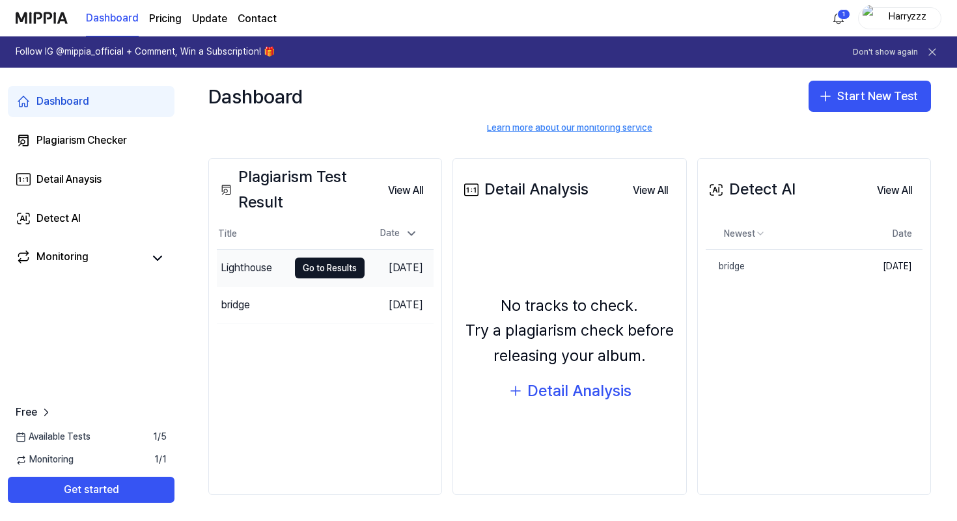
click at [376, 264] on td "[DATE]" at bounding box center [399, 268] width 69 height 37
click at [333, 268] on button "Go to Results" at bounding box center [330, 268] width 70 height 21
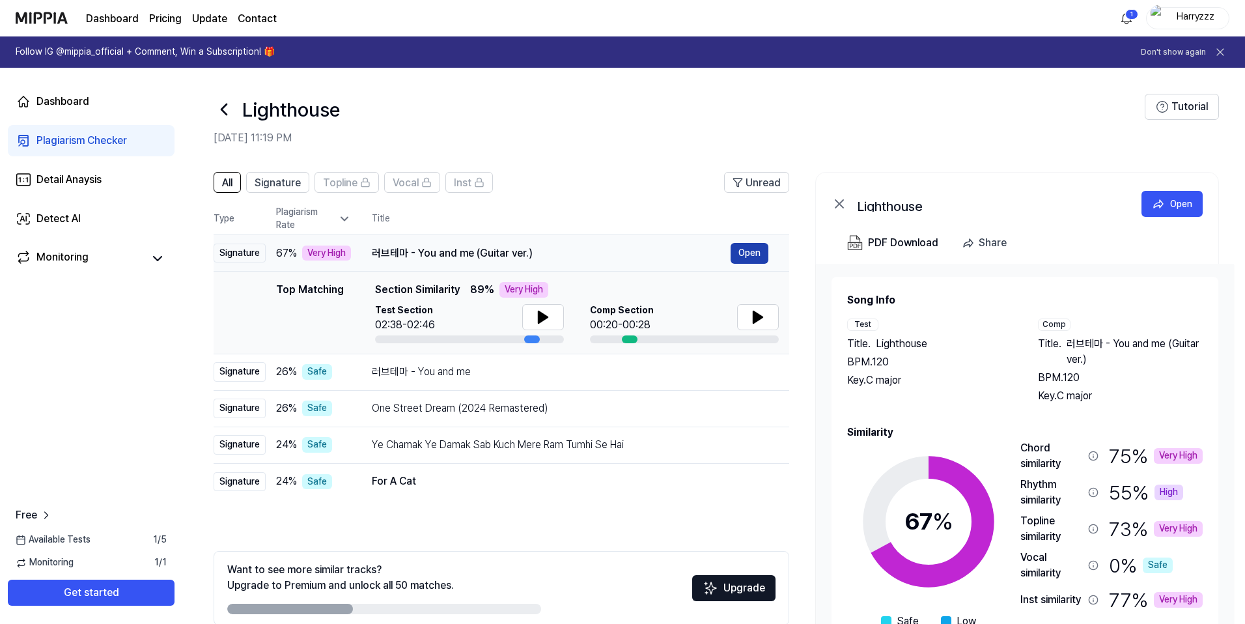
click at [745, 253] on button "Open" at bounding box center [749, 253] width 38 height 21
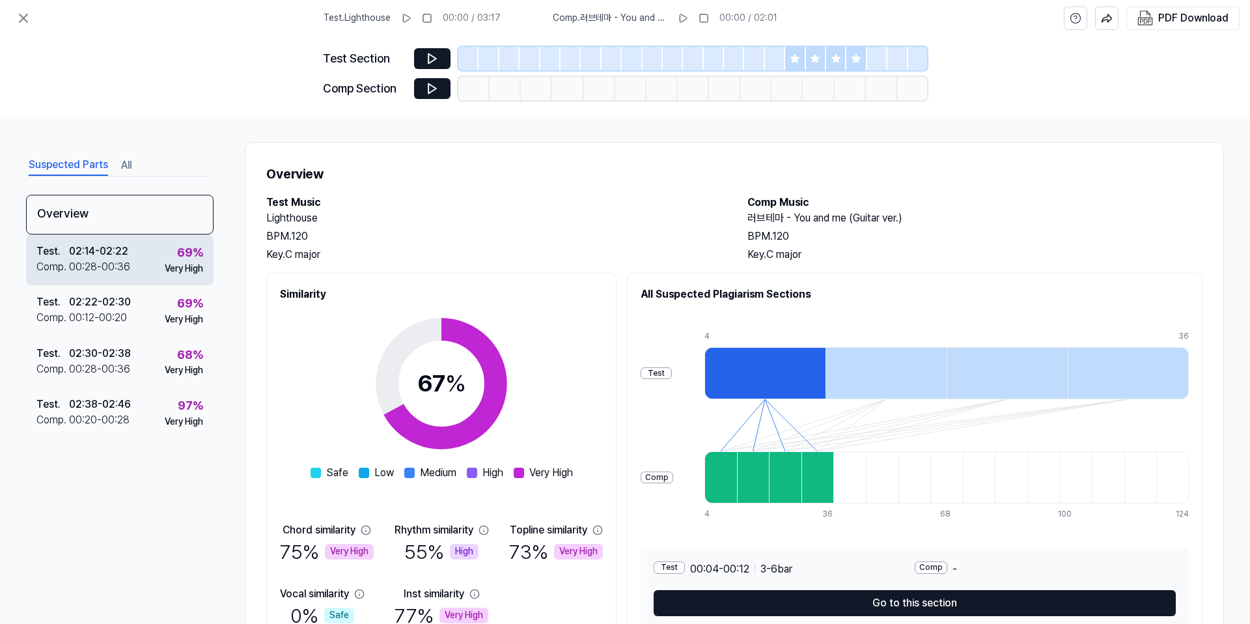
click at [157, 271] on div "Test . 02:14 - 02:22 Comp . 00:28 - 00:36 69 % Very High" at bounding box center [119, 259] width 187 height 51
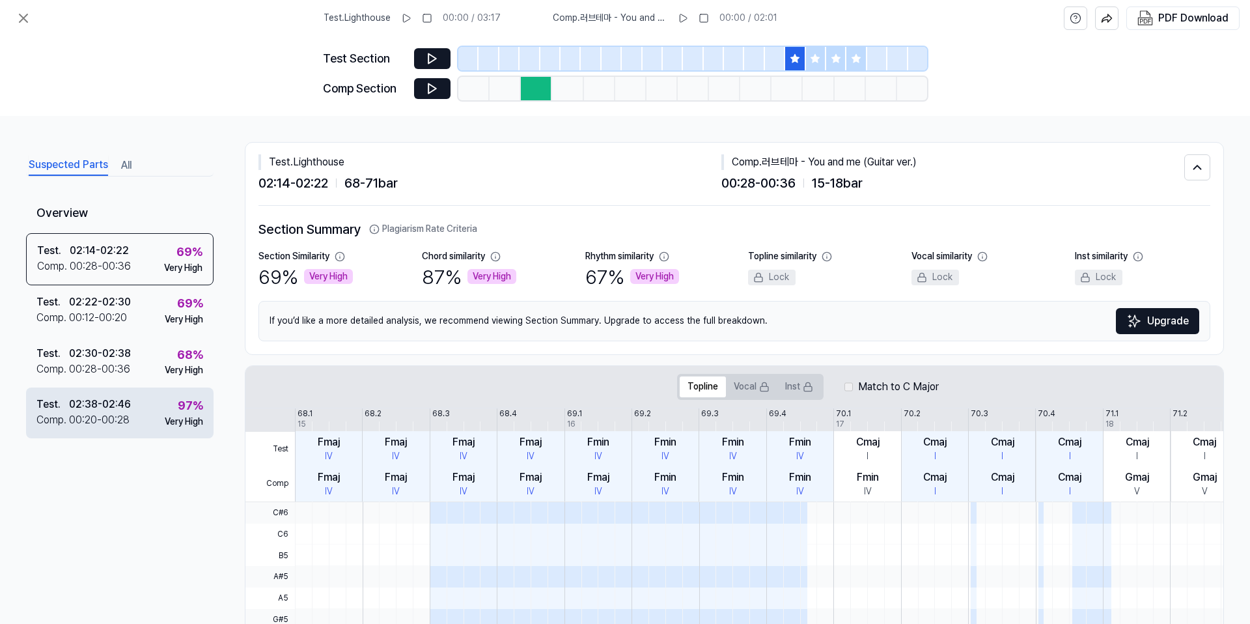
click at [159, 406] on div "Test . 02:38 - 02:46 Comp . 00:20 - 00:28 97 % Very High" at bounding box center [119, 412] width 187 height 51
